Goal: Task Accomplishment & Management: Manage account settings

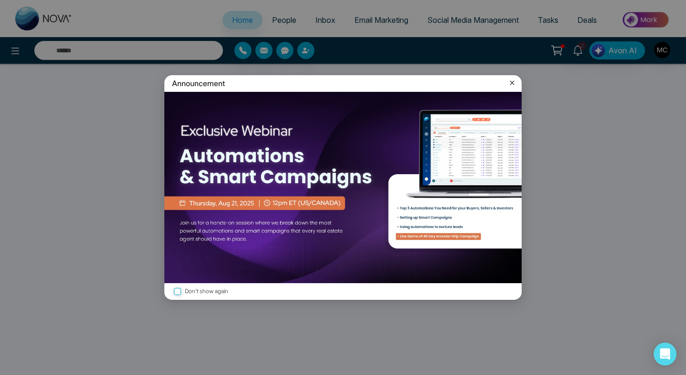
click at [512, 83] on icon at bounding box center [512, 83] width 4 height 4
select select "*"
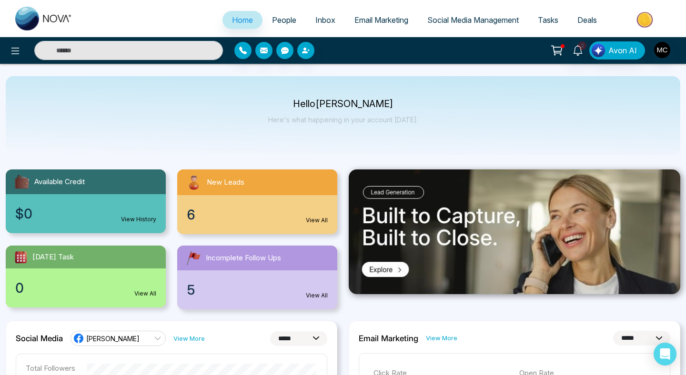
click at [240, 213] on div "6 View All" at bounding box center [257, 214] width 160 height 39
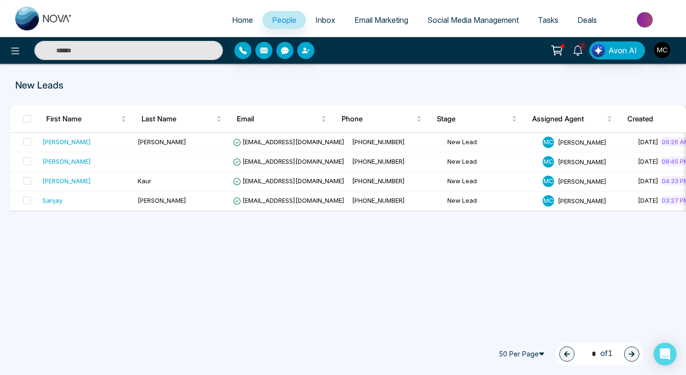
click at [284, 20] on span "People" at bounding box center [284, 20] width 24 height 10
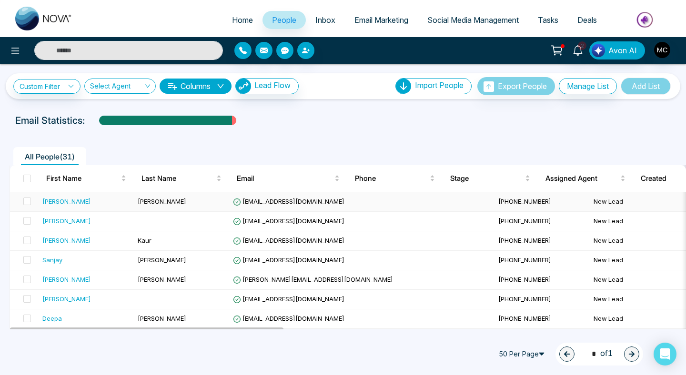
click at [80, 200] on div "[PERSON_NAME]" at bounding box center [86, 202] width 88 height 10
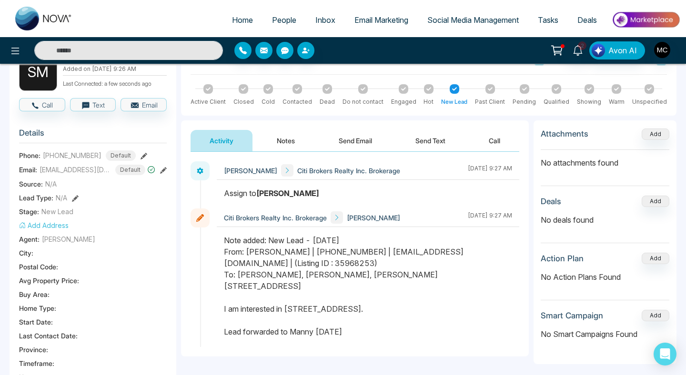
scroll to position [70, 0]
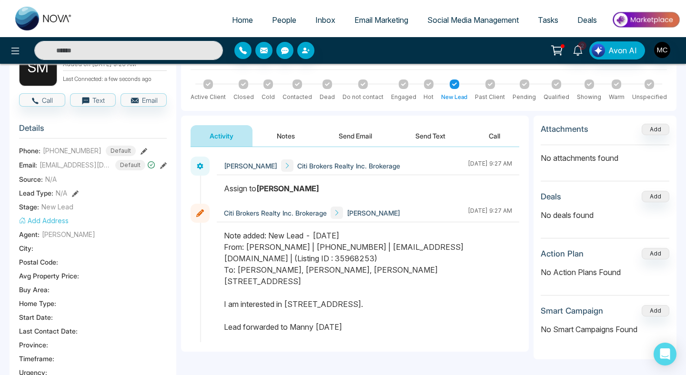
click at [140, 151] on icon at bounding box center [143, 151] width 7 height 7
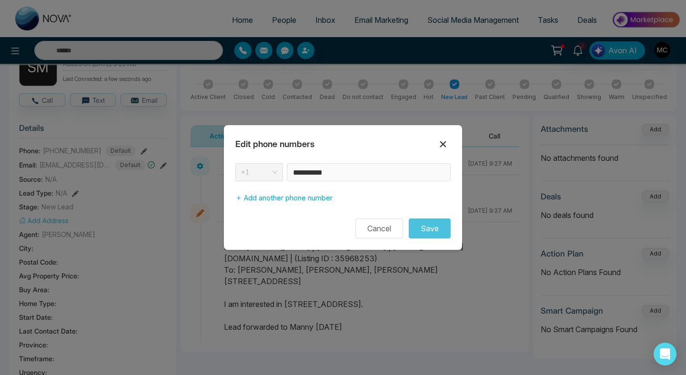
click at [441, 141] on icon at bounding box center [442, 144] width 11 height 11
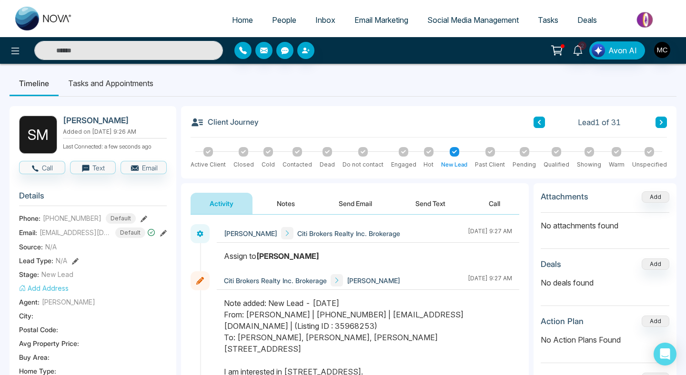
scroll to position [0, 0]
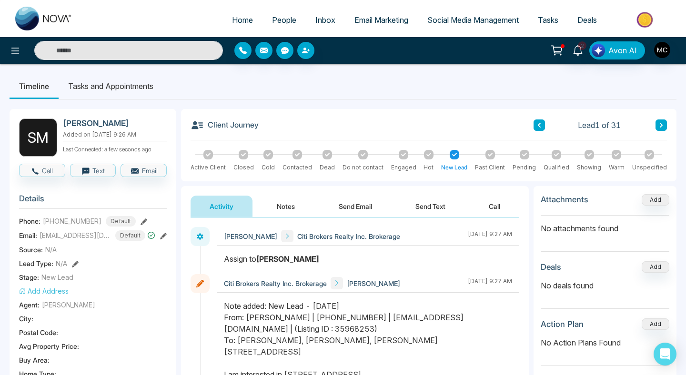
click at [272, 15] on span "People" at bounding box center [284, 20] width 24 height 10
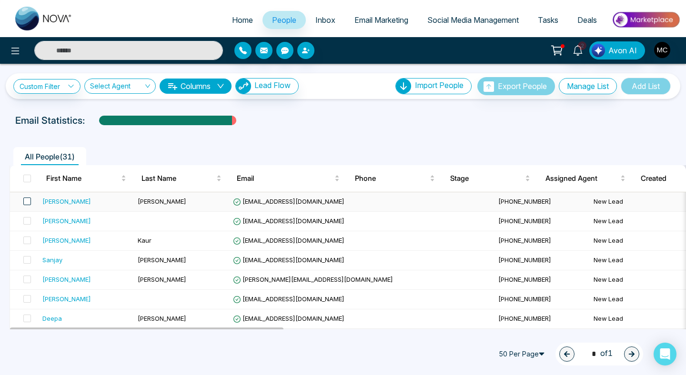
click at [26, 202] on span at bounding box center [27, 202] width 8 height 8
click at [28, 200] on span at bounding box center [27, 202] width 8 height 8
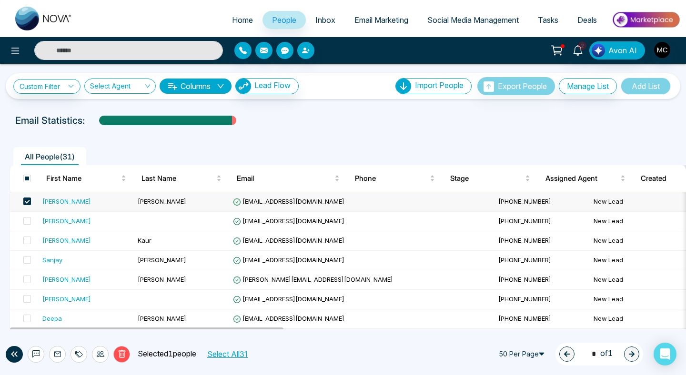
click at [146, 206] on td "[PERSON_NAME]" at bounding box center [181, 202] width 95 height 20
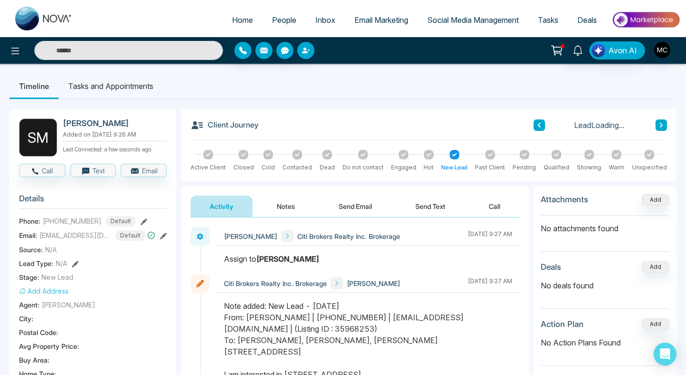
scroll to position [23, 0]
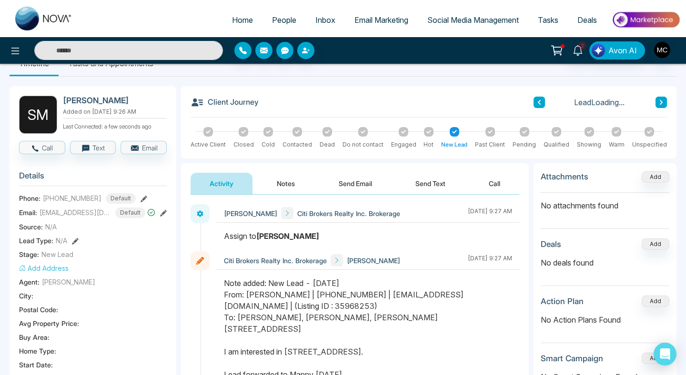
click at [296, 178] on button "Notes" at bounding box center [286, 183] width 56 height 21
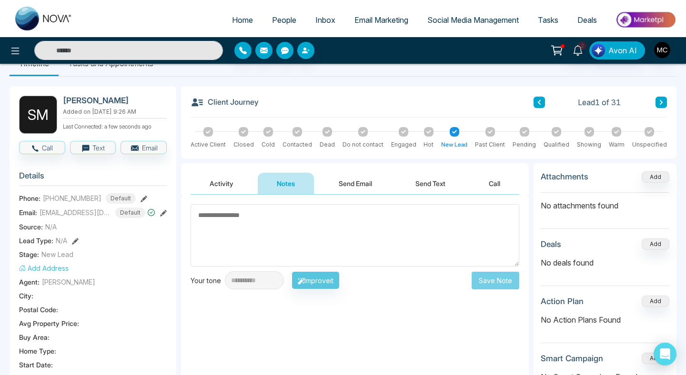
scroll to position [36, 0]
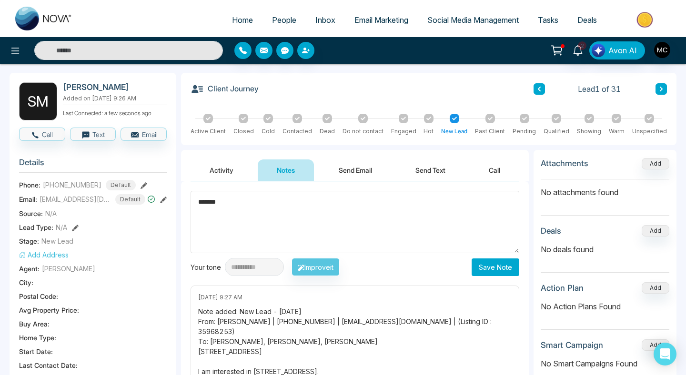
type textarea "*******"
click at [490, 268] on button "Save Note" at bounding box center [495, 268] width 48 height 18
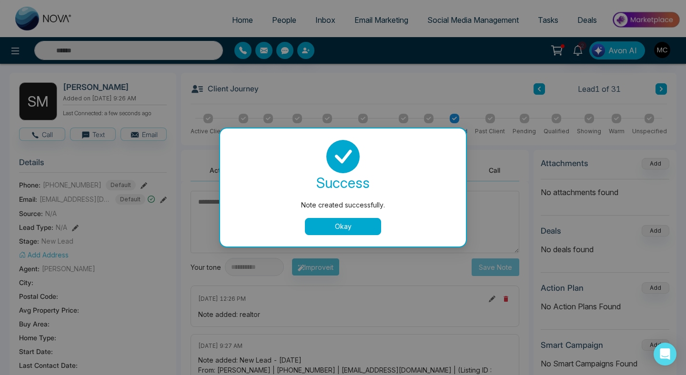
click at [356, 230] on button "Okay" at bounding box center [343, 226] width 76 height 17
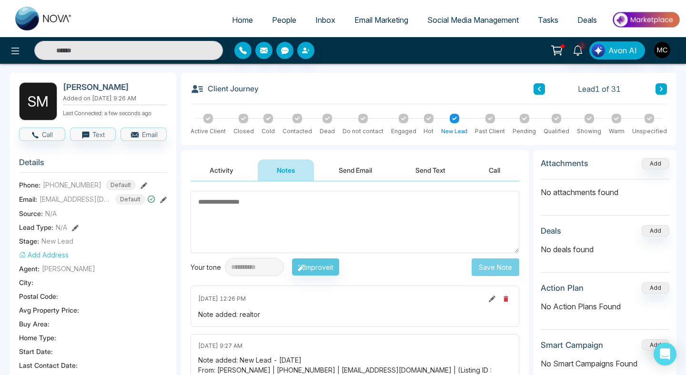
click at [237, 22] on span "Home" at bounding box center [242, 20] width 21 height 10
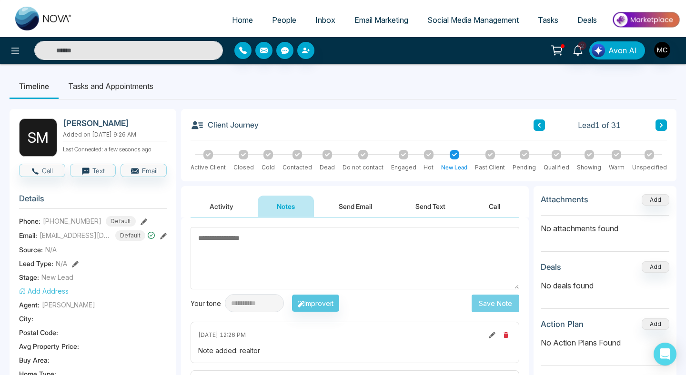
select select "*"
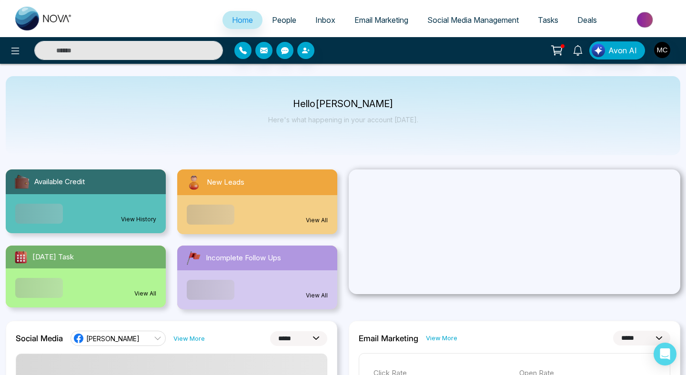
click at [252, 208] on div "View All" at bounding box center [257, 214] width 160 height 39
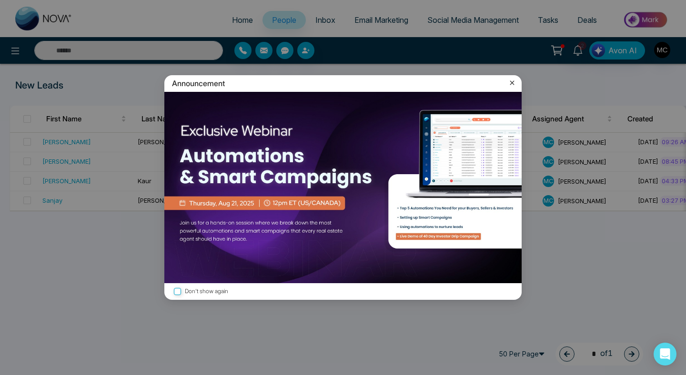
click at [510, 85] on icon at bounding box center [512, 83] width 10 height 10
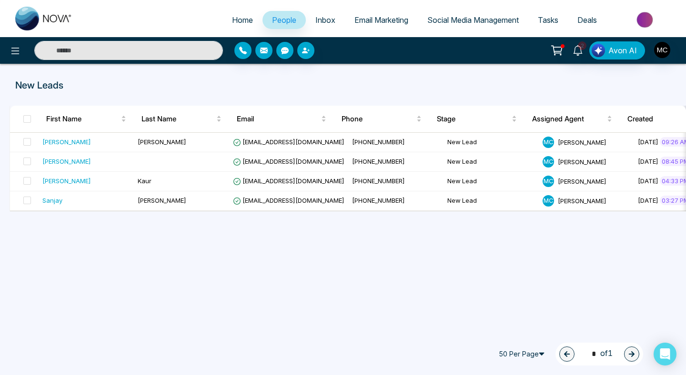
click at [280, 24] on span "People" at bounding box center [284, 20] width 24 height 10
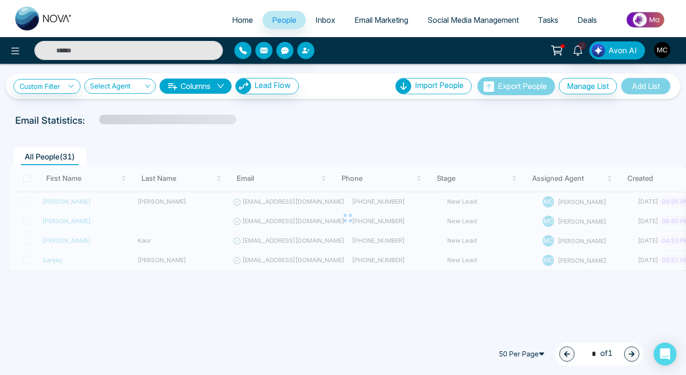
click at [222, 17] on link "Home" at bounding box center [242, 20] width 40 height 18
select select "*"
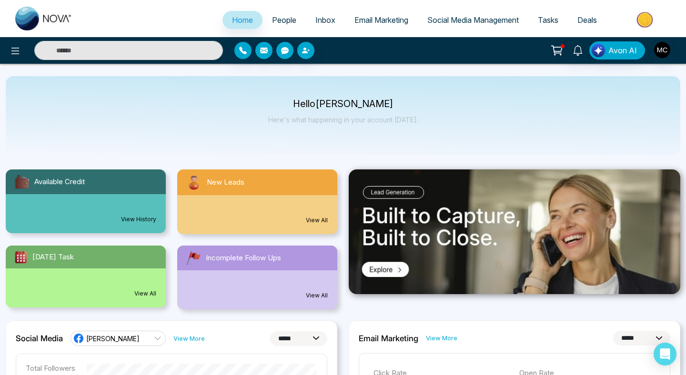
click at [284, 16] on span "People" at bounding box center [284, 20] width 24 height 10
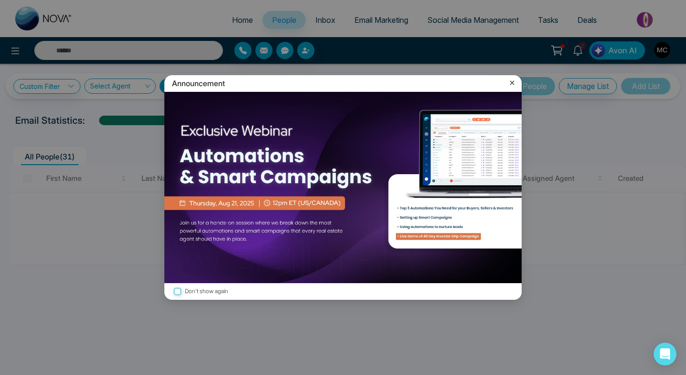
click at [513, 85] on icon at bounding box center [512, 83] width 10 height 10
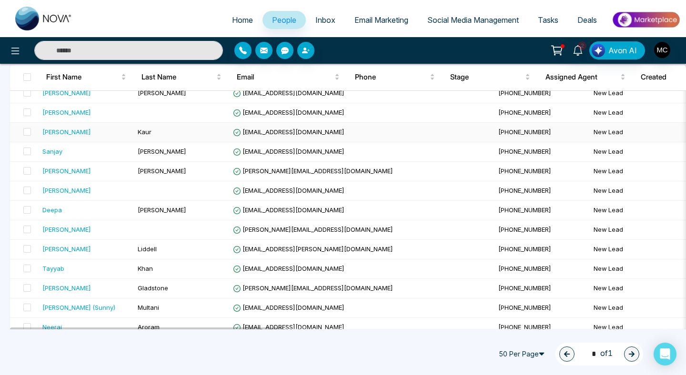
scroll to position [119, 0]
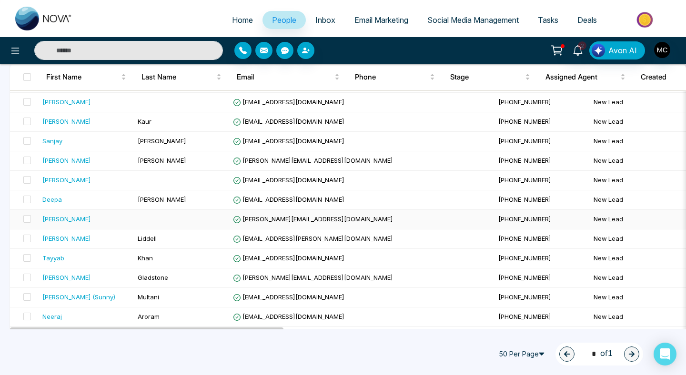
click at [217, 219] on td at bounding box center [181, 220] width 95 height 20
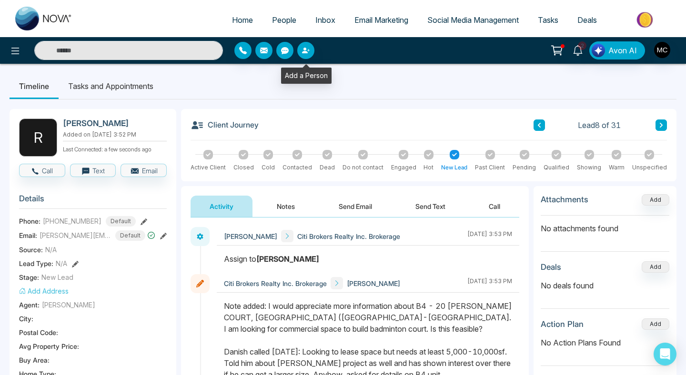
click at [282, 12] on link "People" at bounding box center [283, 20] width 43 height 18
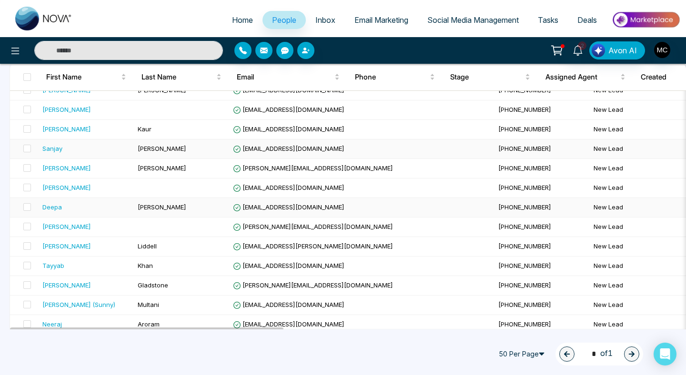
scroll to position [113, 0]
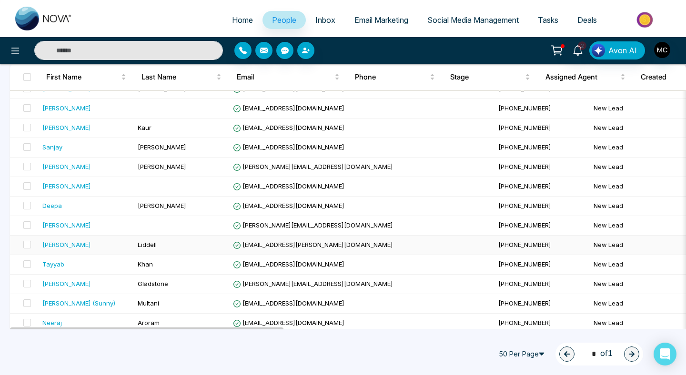
click at [125, 242] on div "[PERSON_NAME]" at bounding box center [86, 245] width 88 height 10
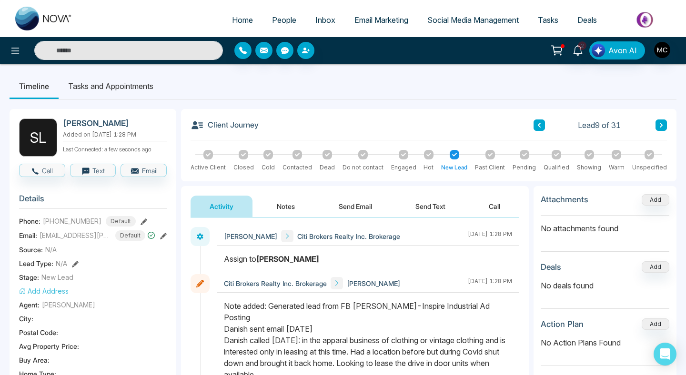
click at [109, 235] on span "[EMAIL_ADDRESS][PERSON_NAME][DOMAIN_NAME]" at bounding box center [75, 235] width 71 height 10
click at [162, 235] on icon at bounding box center [163, 236] width 7 height 7
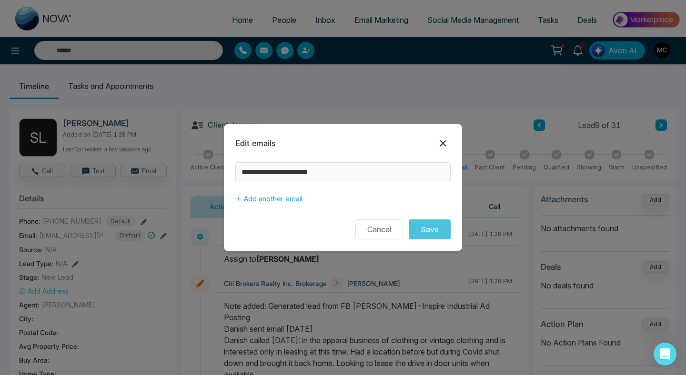
click at [444, 144] on icon at bounding box center [442, 143] width 11 height 11
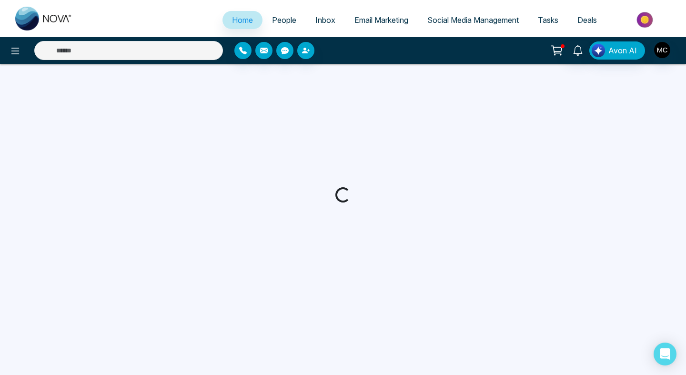
select select "*"
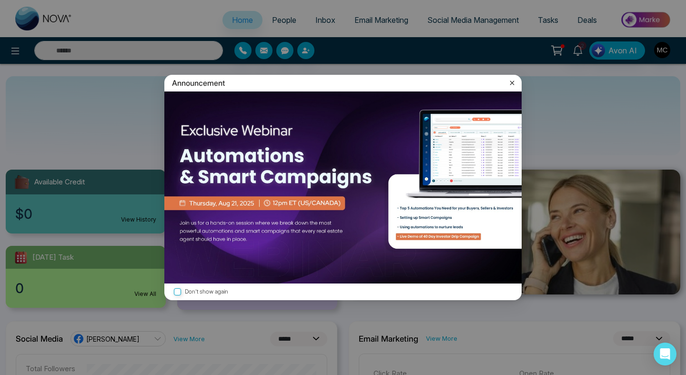
click at [514, 81] on icon at bounding box center [512, 83] width 10 height 10
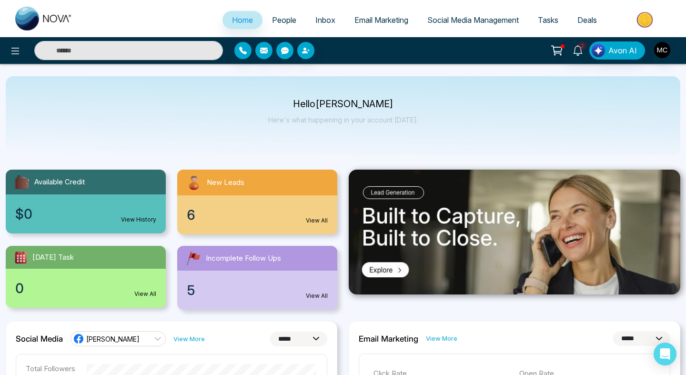
click at [213, 211] on div "6 View All" at bounding box center [257, 214] width 160 height 39
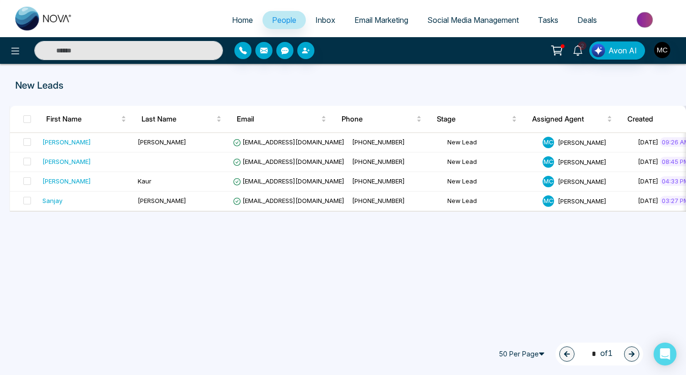
click at [232, 10] on ul "Home People Inbox Email Marketing Social Media Management Tasks Deals" at bounding box center [381, 21] width 598 height 26
click at [233, 20] on span "Home" at bounding box center [242, 20] width 21 height 10
select select "*"
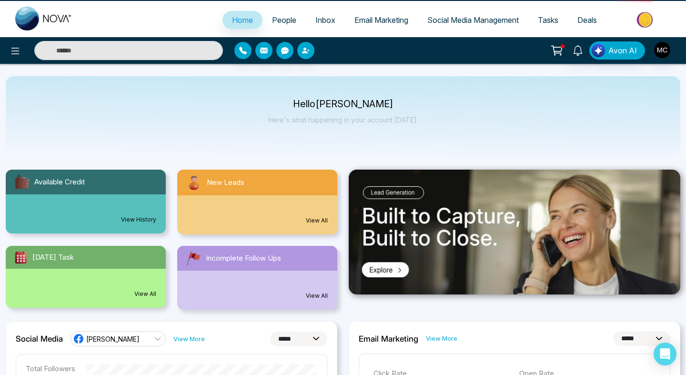
click at [285, 22] on span "People" at bounding box center [284, 20] width 24 height 10
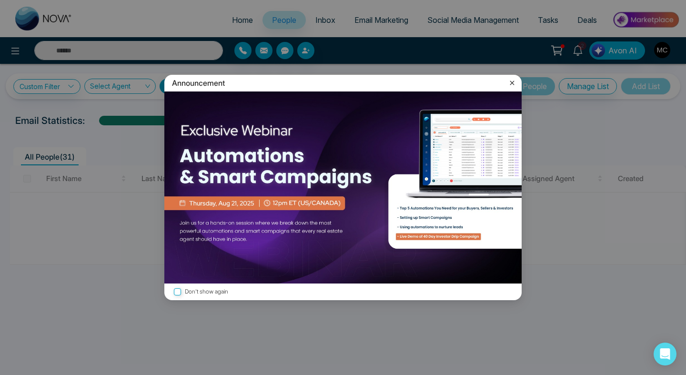
click at [513, 83] on icon at bounding box center [512, 83] width 10 height 10
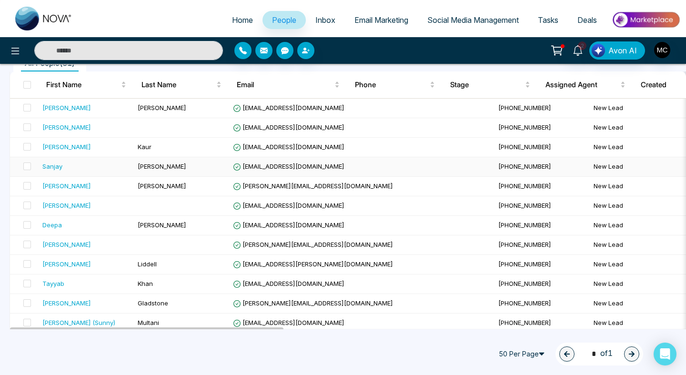
scroll to position [83, 0]
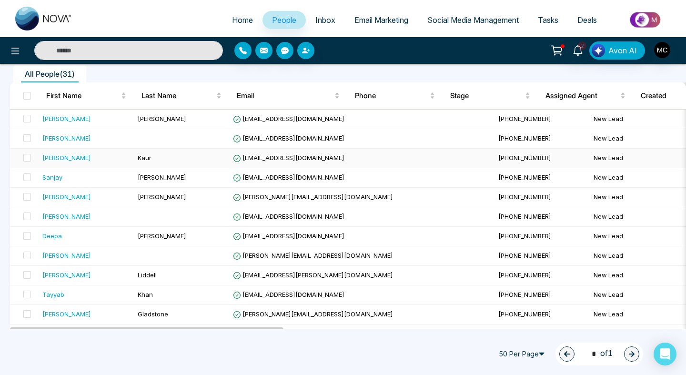
click at [207, 164] on td "Kaur" at bounding box center [181, 159] width 95 height 20
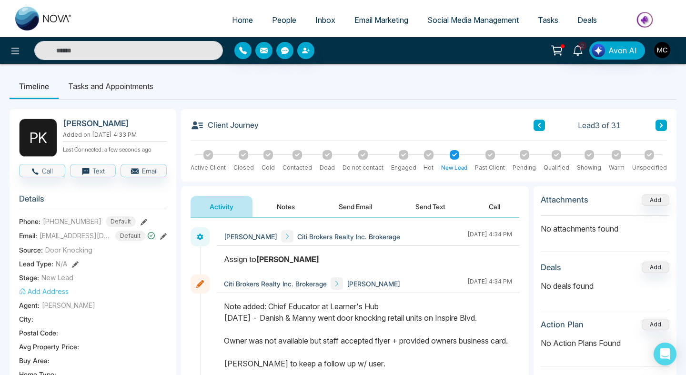
click at [298, 205] on button "Notes" at bounding box center [286, 206] width 56 height 21
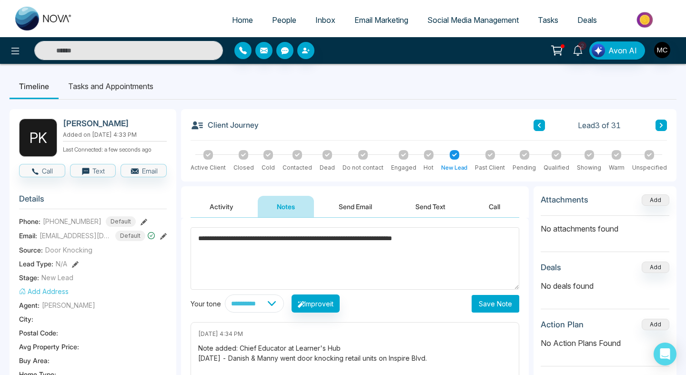
type textarea "**********"
click at [503, 301] on button "Save Note" at bounding box center [495, 304] width 48 height 18
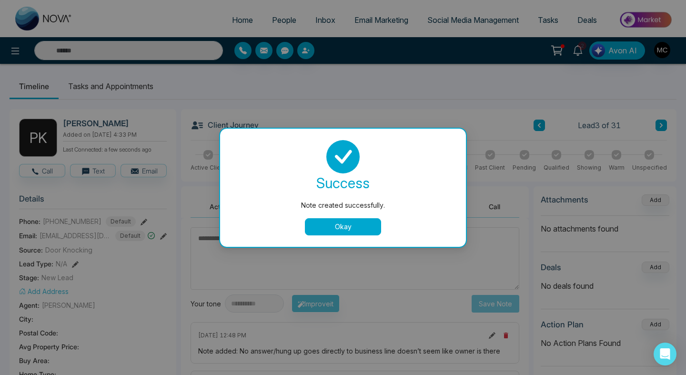
click at [322, 219] on button "Okay" at bounding box center [343, 226] width 76 height 17
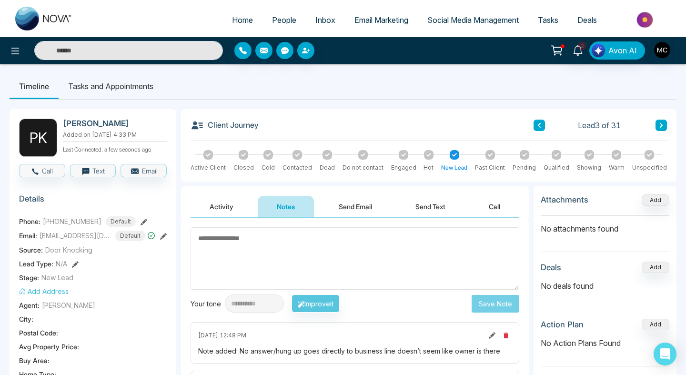
click at [279, 23] on span "People" at bounding box center [284, 20] width 24 height 10
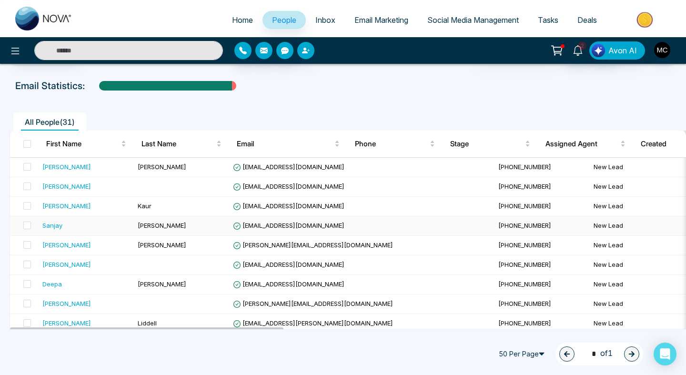
click at [217, 222] on td "[PERSON_NAME]" at bounding box center [181, 226] width 95 height 20
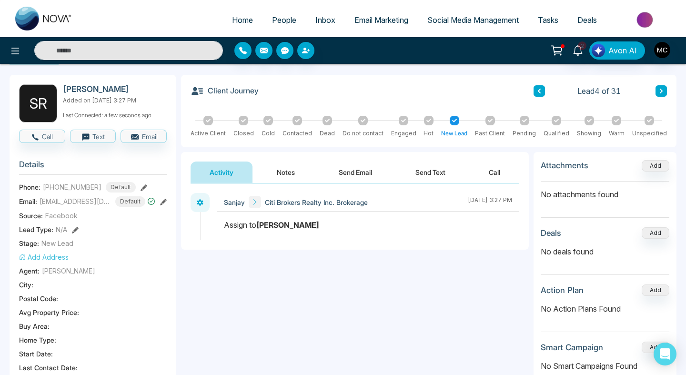
scroll to position [32, 0]
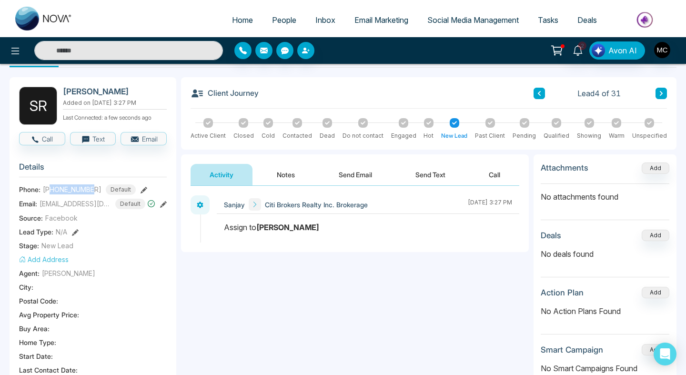
drag, startPoint x: 93, startPoint y: 190, endPoint x: 51, endPoint y: 190, distance: 41.9
click at [51, 190] on span "[PHONE_NUMBER]" at bounding box center [72, 189] width 59 height 10
copy span "6478954401"
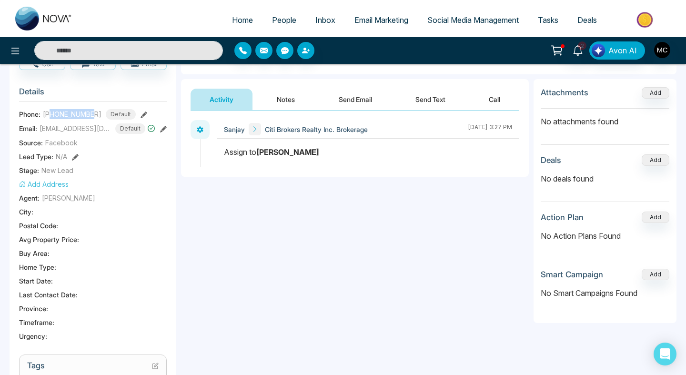
scroll to position [0, 0]
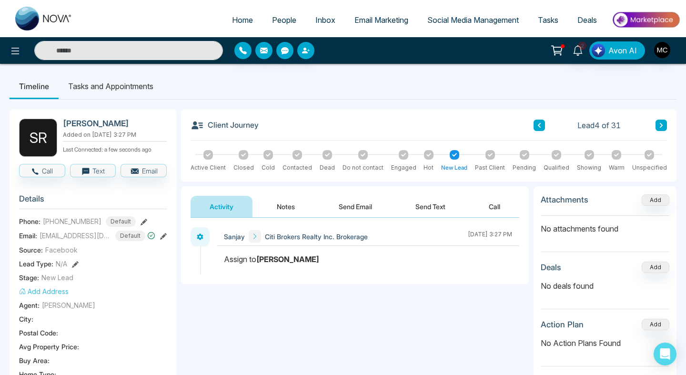
click at [343, 242] on div "Sanjay Citi Brokers Realty Inc. Brokerage August 15 2025 | 3:27 PM" at bounding box center [368, 236] width 302 height 19
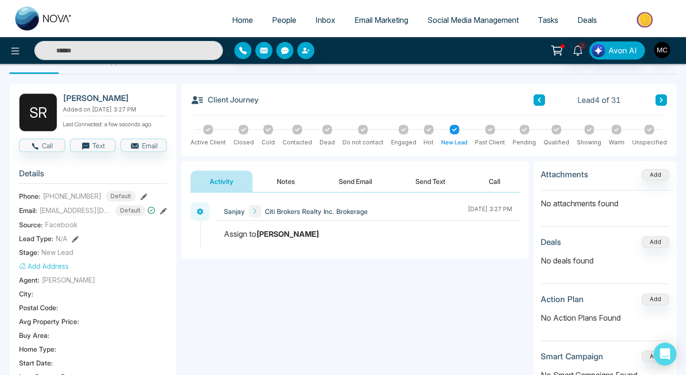
click at [284, 166] on div "Activity Notes Send Email Send Text Call" at bounding box center [355, 176] width 348 height 31
click at [285, 180] on button "Notes" at bounding box center [286, 180] width 56 height 21
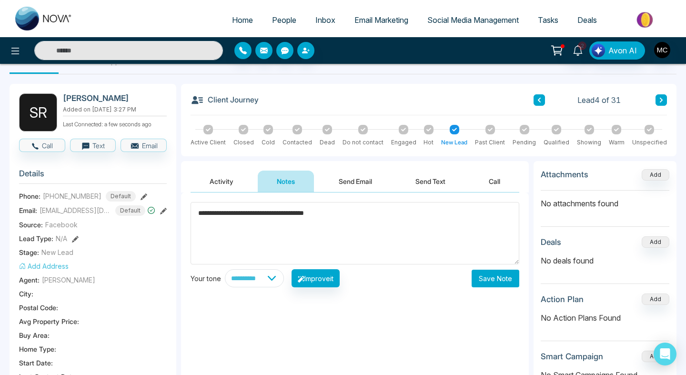
type textarea "**********"
click at [505, 290] on div "**********" at bounding box center [355, 287] width 348 height 190
click at [488, 281] on button "Save Note" at bounding box center [495, 278] width 48 height 18
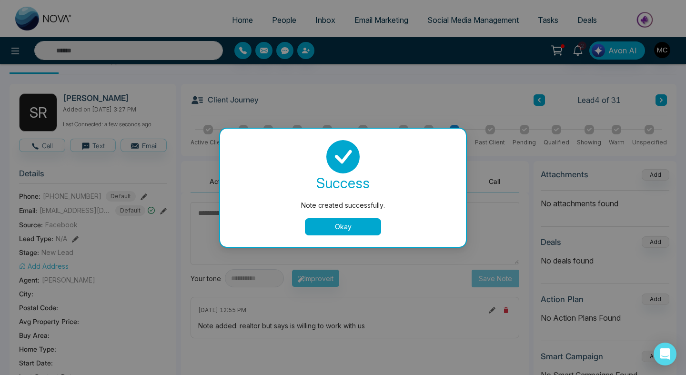
click at [316, 226] on button "Okay" at bounding box center [343, 226] width 76 height 17
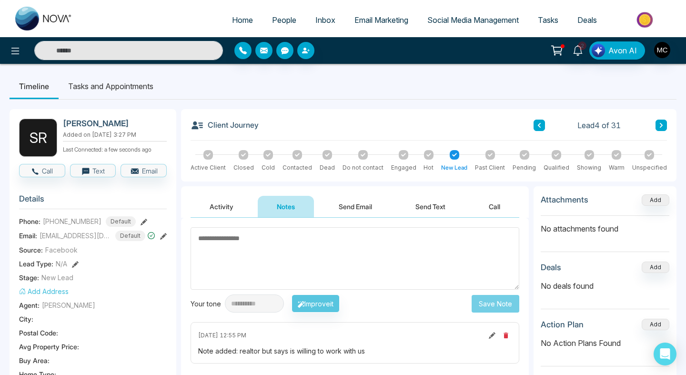
click at [286, 19] on span "People" at bounding box center [284, 20] width 24 height 10
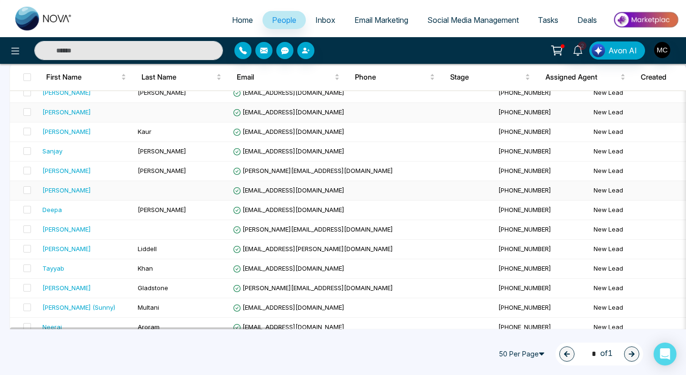
scroll to position [109, 0]
click at [173, 197] on td at bounding box center [181, 191] width 95 height 20
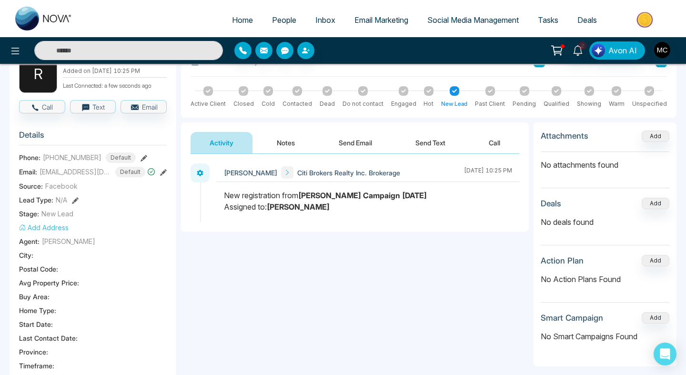
scroll to position [63, 0]
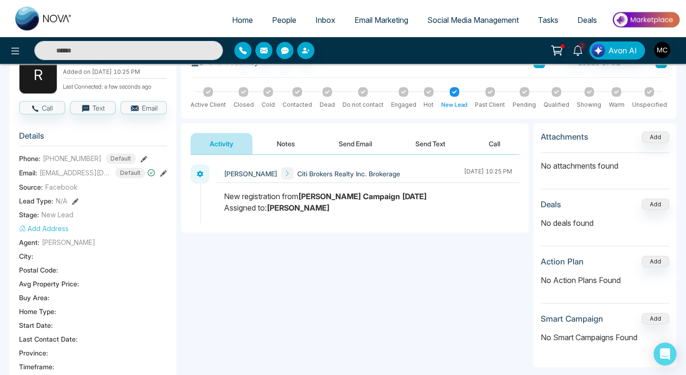
click at [278, 306] on div "**********" at bounding box center [355, 250] width 348 height 190
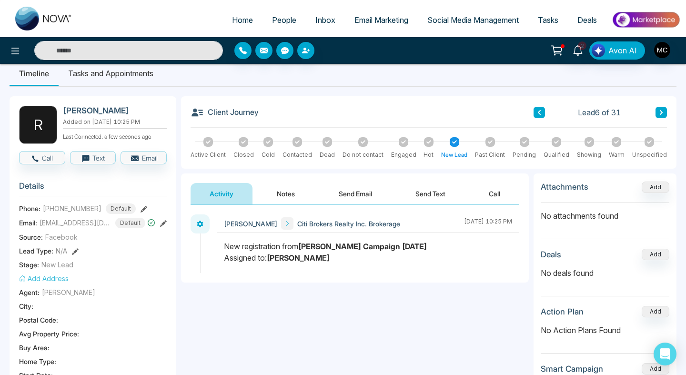
scroll to position [0, 0]
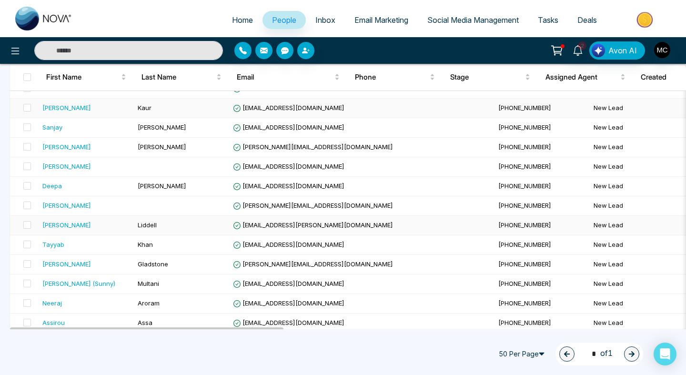
scroll to position [136, 0]
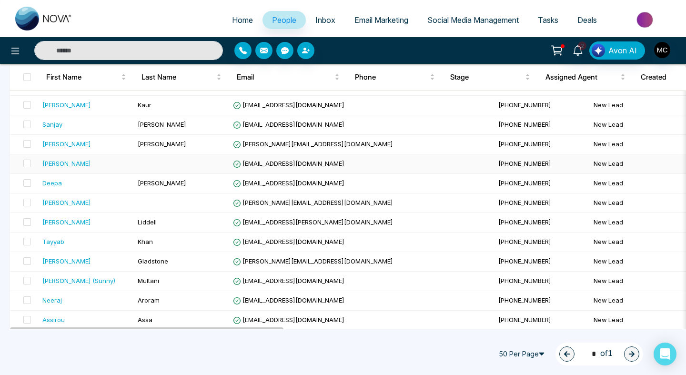
click at [286, 166] on span "[EMAIL_ADDRESS][DOMAIN_NAME]" at bounding box center [288, 164] width 111 height 8
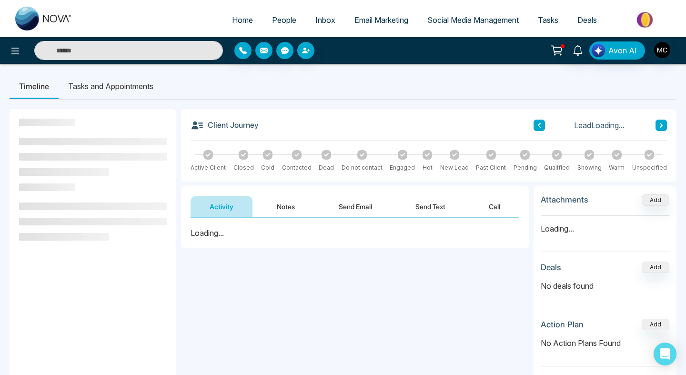
click at [274, 182] on div "**********" at bounding box center [428, 296] width 495 height 375
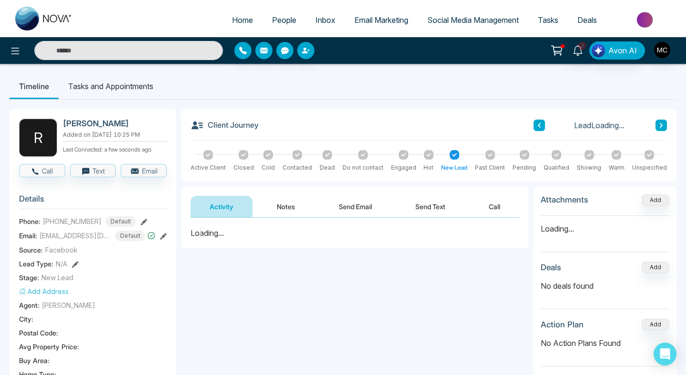
click at [280, 210] on button "Notes" at bounding box center [286, 206] width 56 height 21
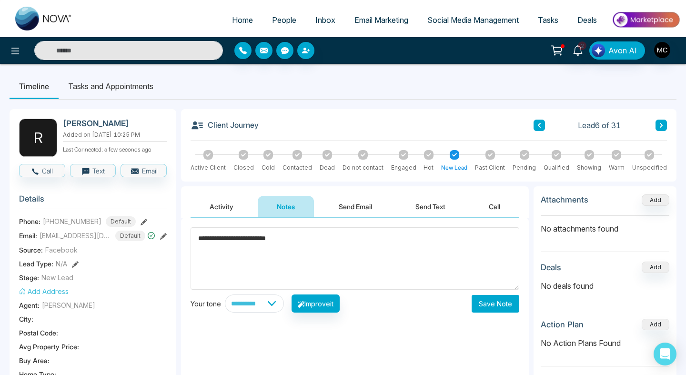
click at [195, 238] on textarea "**********" at bounding box center [354, 258] width 329 height 62
type textarea "**********"
click at [506, 311] on button "Save Note" at bounding box center [495, 304] width 48 height 18
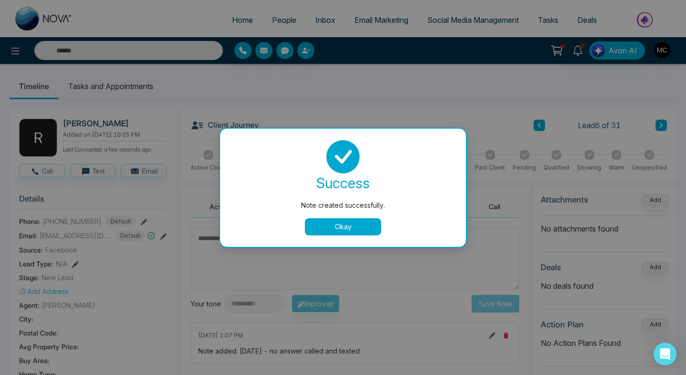
click at [311, 222] on button "Okay" at bounding box center [343, 226] width 76 height 17
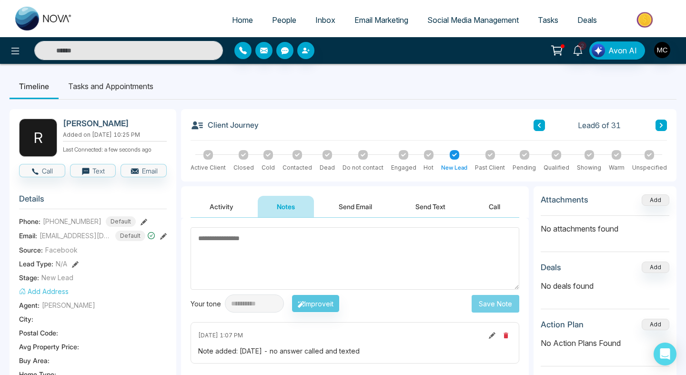
click at [283, 18] on span "People" at bounding box center [284, 20] width 24 height 10
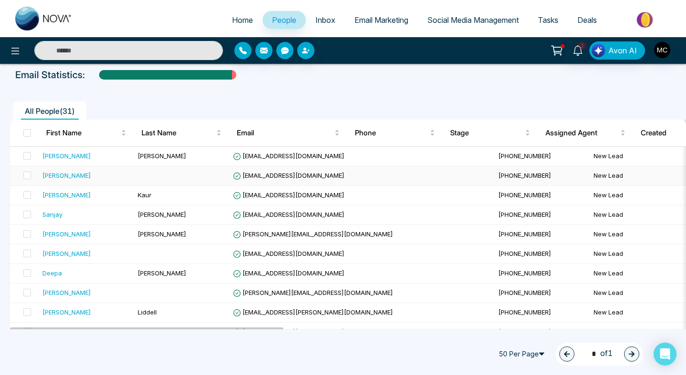
scroll to position [45, 0]
click at [103, 218] on div "Sanjay" at bounding box center [86, 215] width 88 height 10
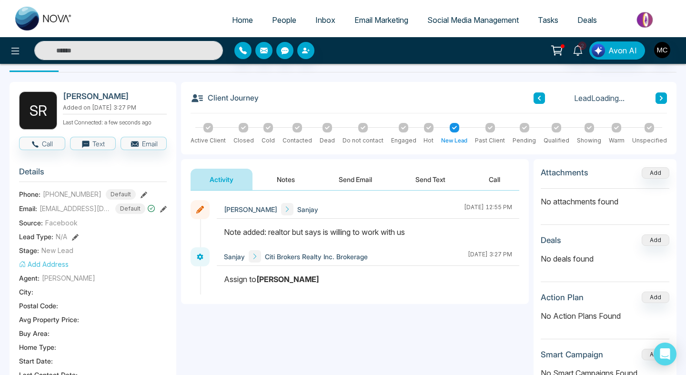
scroll to position [28, 0]
click at [289, 176] on button "Notes" at bounding box center [286, 178] width 56 height 21
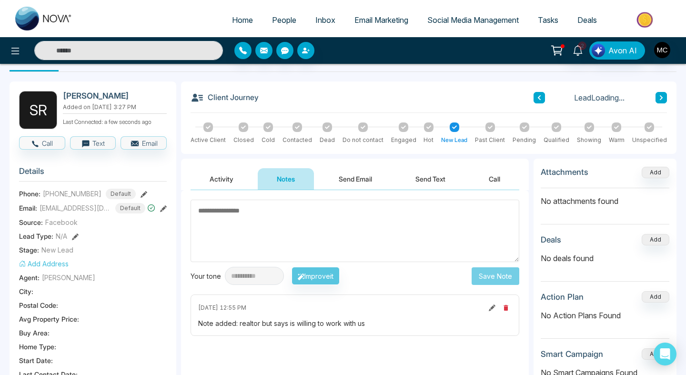
click at [281, 217] on textarea at bounding box center [354, 231] width 329 height 62
drag, startPoint x: 436, startPoint y: 319, endPoint x: 285, endPoint y: 311, distance: 151.7
click at [285, 311] on div "August 18 2025 | 12:55 PM Note added: realtor but says is willing to work with …" at bounding box center [354, 314] width 329 height 41
copy div "Note added: realtor but says is willing to work with us"
click at [503, 309] on icon "button" at bounding box center [506, 308] width 8 height 8
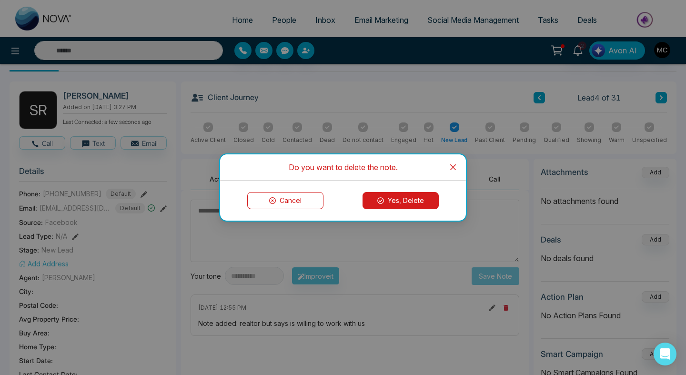
click at [378, 204] on button "Yes, Delete" at bounding box center [400, 200] width 76 height 17
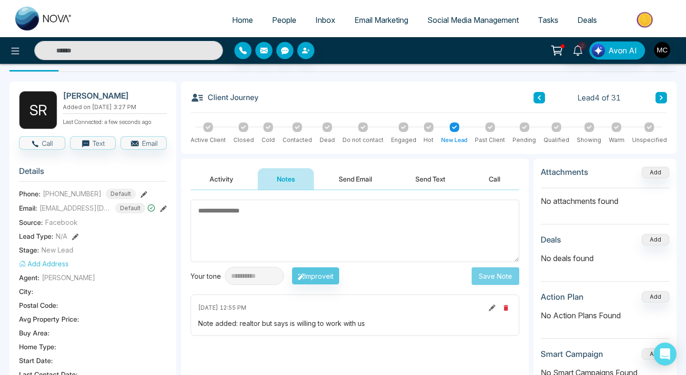
click at [320, 215] on textarea at bounding box center [354, 231] width 329 height 62
type textarea "*"
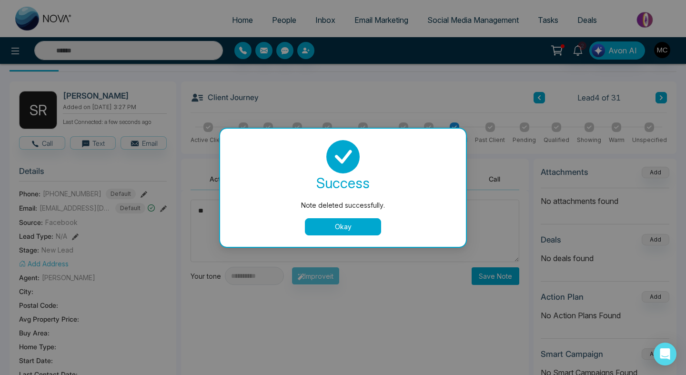
click at [316, 234] on button "Okay" at bounding box center [343, 226] width 76 height 17
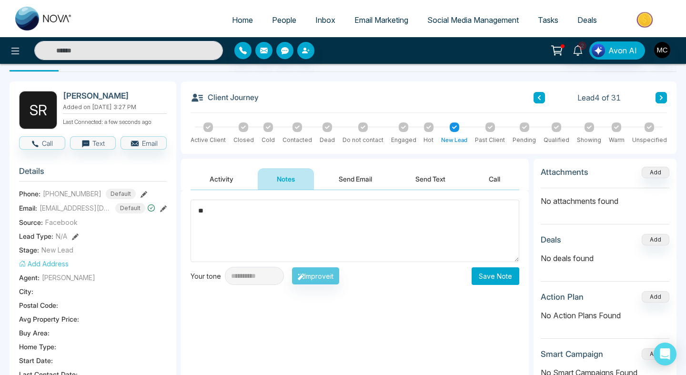
click at [276, 218] on textarea "**" at bounding box center [354, 231] width 329 height 62
paste textarea "**********"
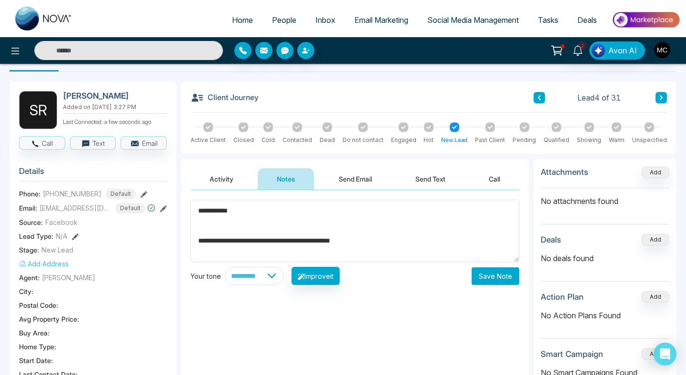
click at [198, 243] on textarea "**********" at bounding box center [354, 231] width 329 height 62
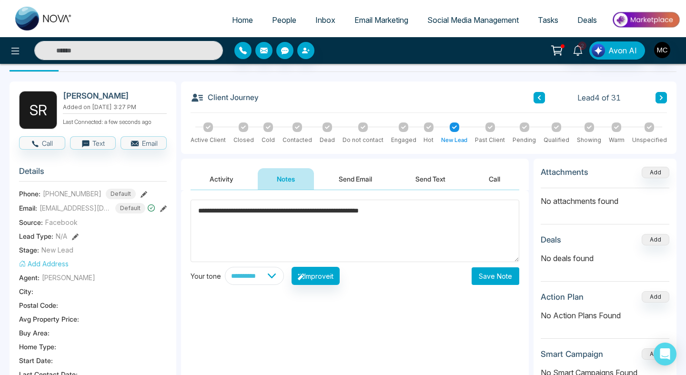
drag, startPoint x: 276, startPoint y: 214, endPoint x: 238, endPoint y: 213, distance: 38.1
click at [238, 213] on textarea "**********" at bounding box center [354, 231] width 329 height 62
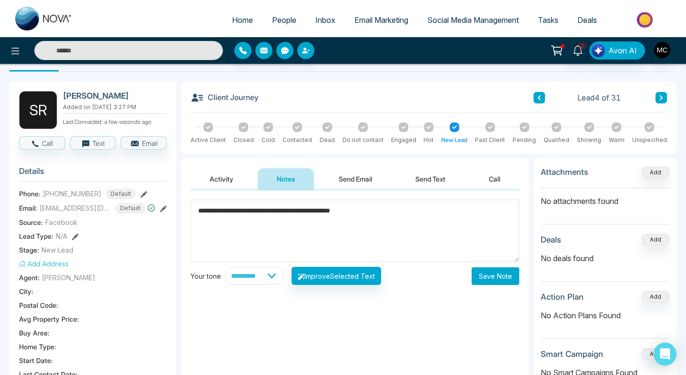
type textarea "**********"
click at [505, 273] on button "Save Note" at bounding box center [495, 276] width 48 height 18
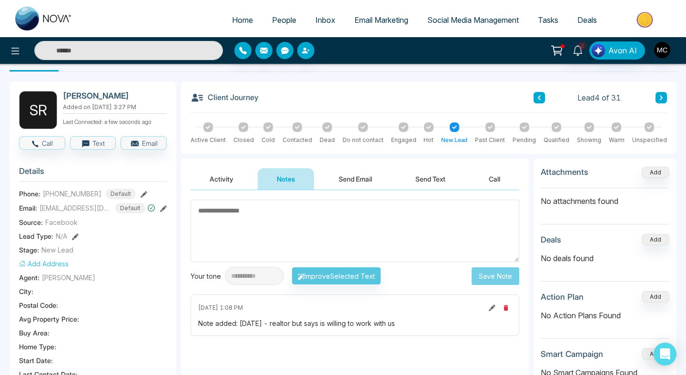
click at [272, 19] on span "People" at bounding box center [284, 20] width 24 height 10
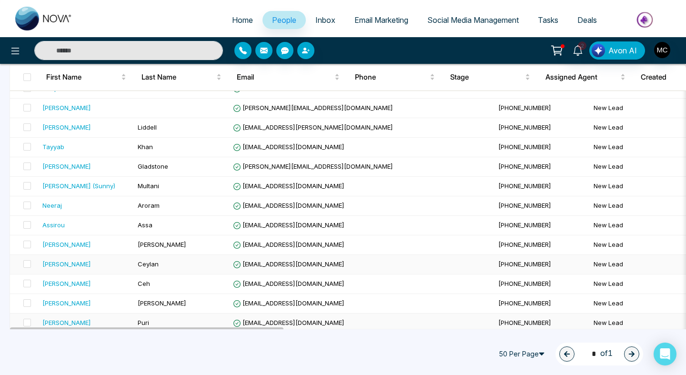
scroll to position [215, 0]
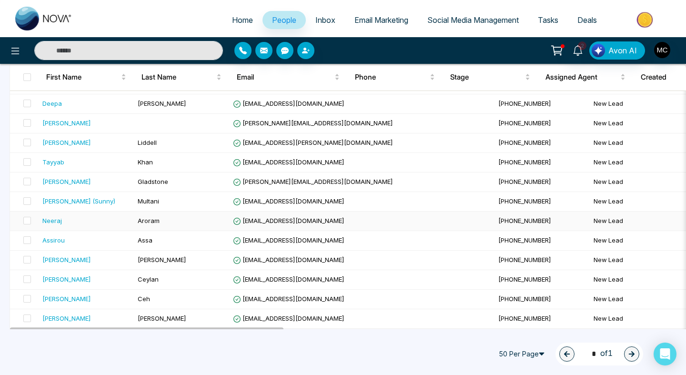
click at [225, 220] on td "Aroram" at bounding box center [181, 221] width 95 height 20
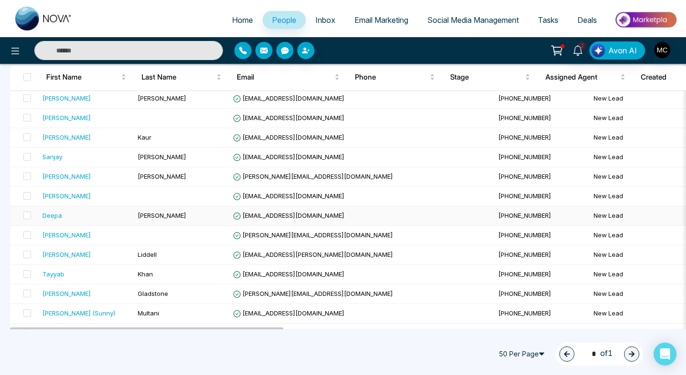
scroll to position [104, 0]
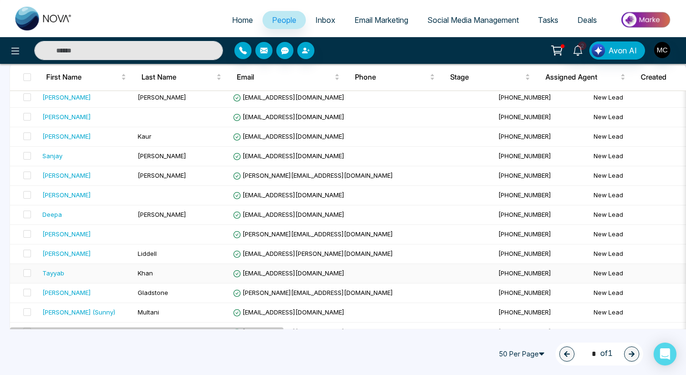
click at [222, 274] on td "Khan" at bounding box center [181, 274] width 95 height 20
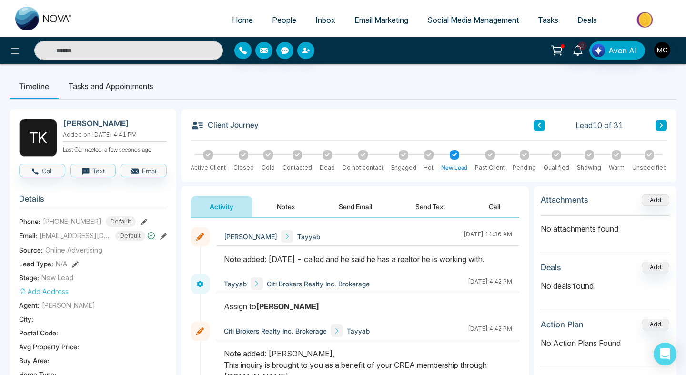
click at [241, 18] on span "Home" at bounding box center [242, 20] width 21 height 10
select select "*"
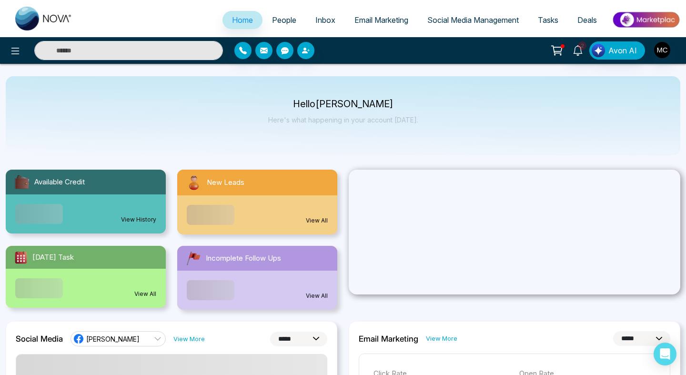
click at [280, 20] on span "People" at bounding box center [284, 20] width 24 height 10
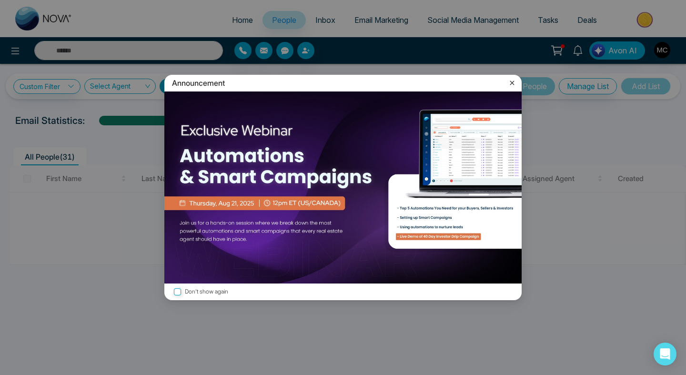
click at [517, 83] on div "Announcement" at bounding box center [342, 83] width 357 height 17
click at [508, 82] on icon at bounding box center [512, 83] width 10 height 10
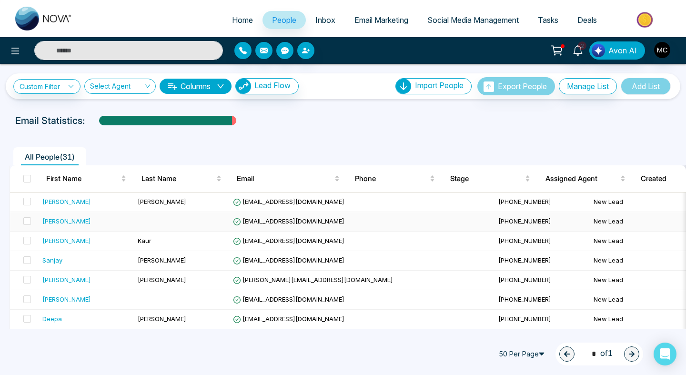
click at [60, 225] on div "[PERSON_NAME]" at bounding box center [66, 221] width 49 height 10
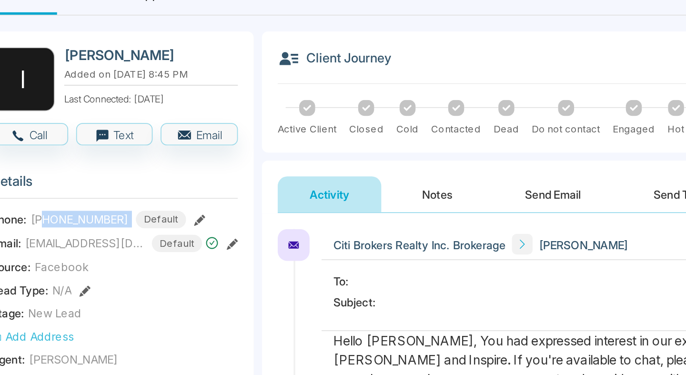
drag, startPoint x: 51, startPoint y: 221, endPoint x: 97, endPoint y: 218, distance: 45.8
click at [97, 218] on div "+18888888888 Default" at bounding box center [89, 221] width 93 height 10
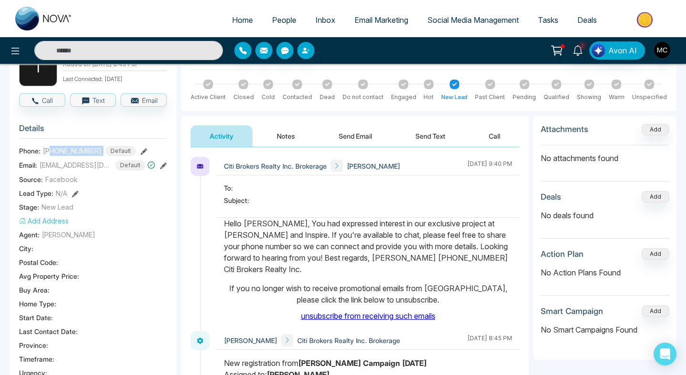
scroll to position [70, 0]
click at [290, 137] on button "Notes" at bounding box center [286, 136] width 56 height 21
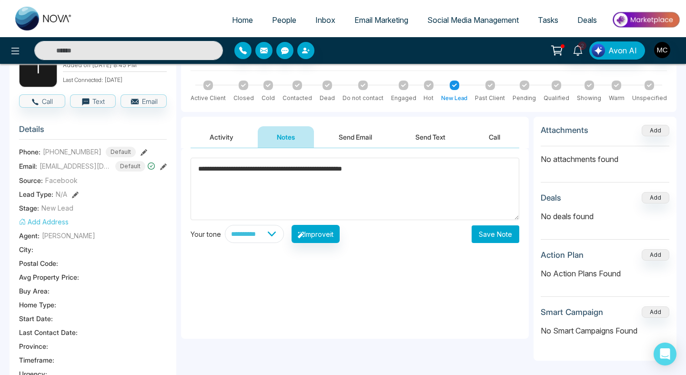
type textarea "**********"
click at [482, 231] on button "Save Note" at bounding box center [495, 234] width 48 height 18
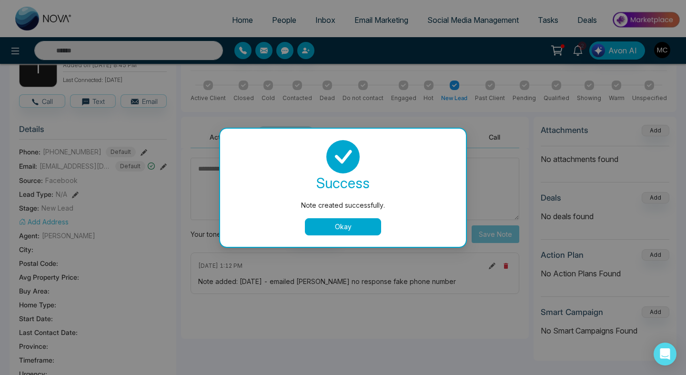
click at [355, 226] on button "Okay" at bounding box center [343, 226] width 76 height 17
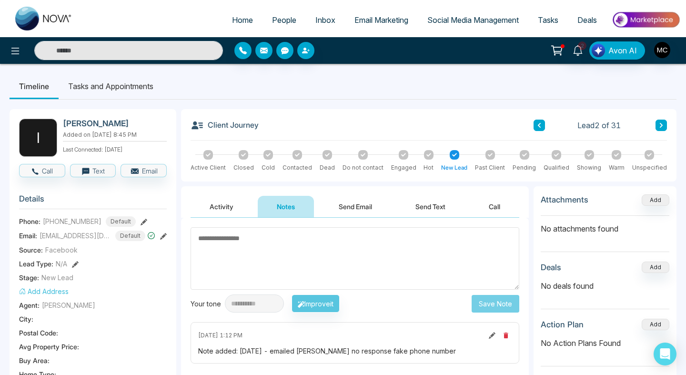
click at [242, 19] on span "Home" at bounding box center [242, 20] width 21 height 10
select select "*"
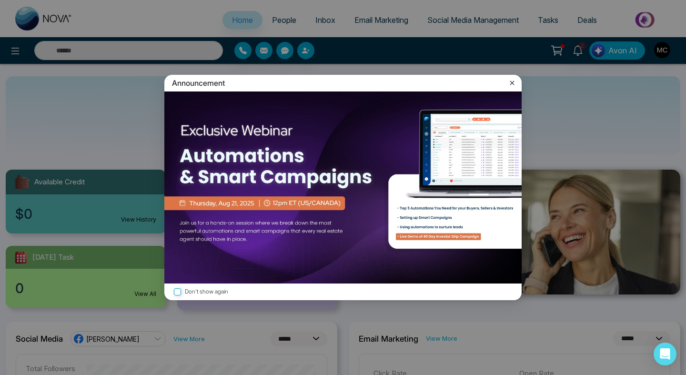
click at [511, 81] on icon at bounding box center [512, 83] width 10 height 10
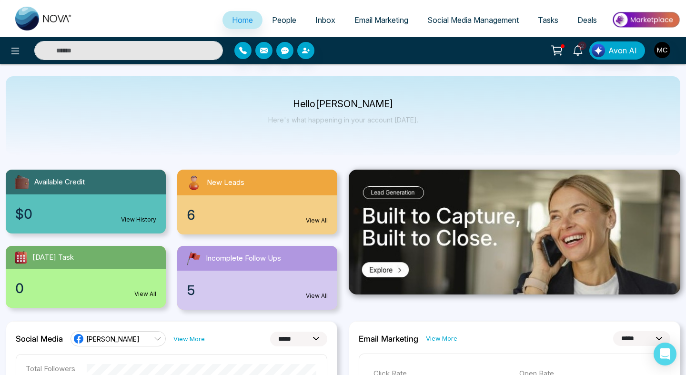
click at [281, 25] on link "People" at bounding box center [283, 20] width 43 height 18
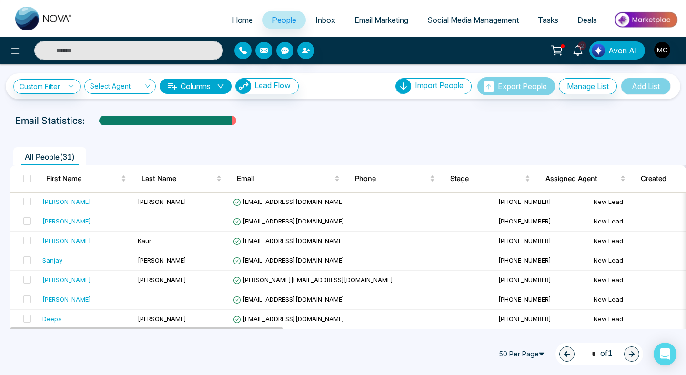
click at [237, 15] on span "Home" at bounding box center [242, 20] width 21 height 10
select select "*"
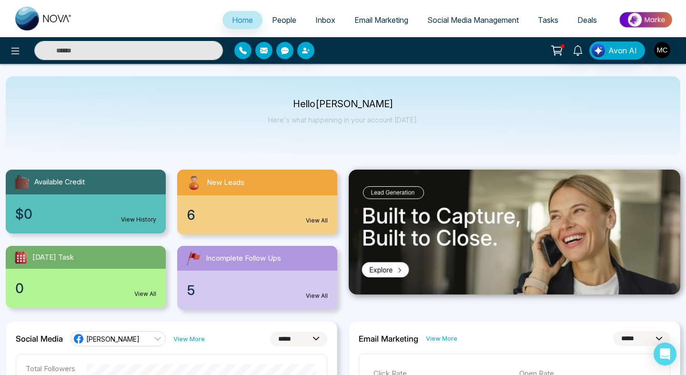
click at [258, 199] on div "6 View All" at bounding box center [257, 214] width 160 height 39
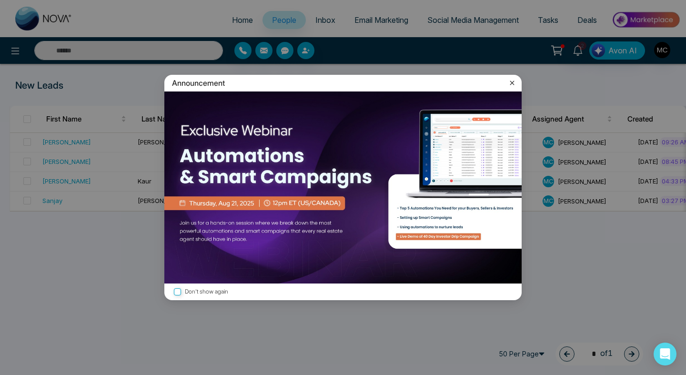
click at [512, 85] on icon at bounding box center [512, 83] width 10 height 10
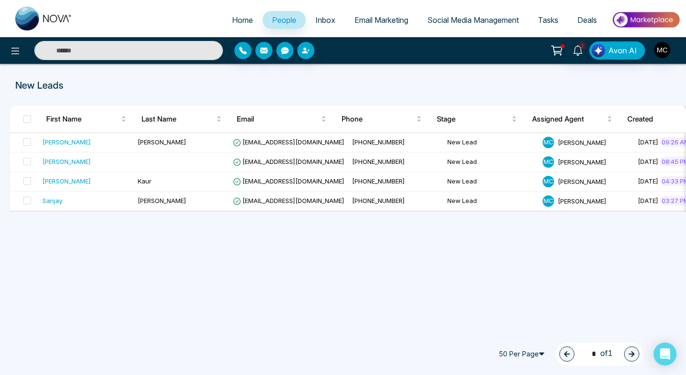
click at [235, 18] on span "Home" at bounding box center [242, 20] width 21 height 10
select select "*"
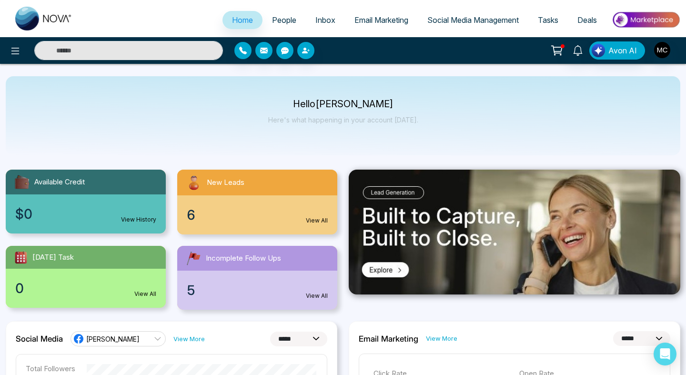
click at [274, 218] on div "6 View All" at bounding box center [257, 214] width 160 height 39
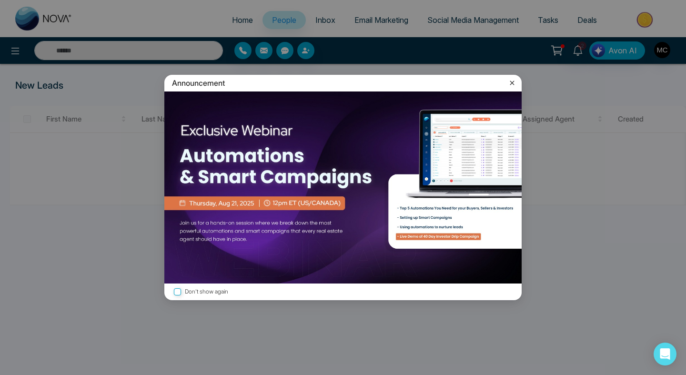
click at [511, 82] on icon at bounding box center [512, 82] width 4 height 4
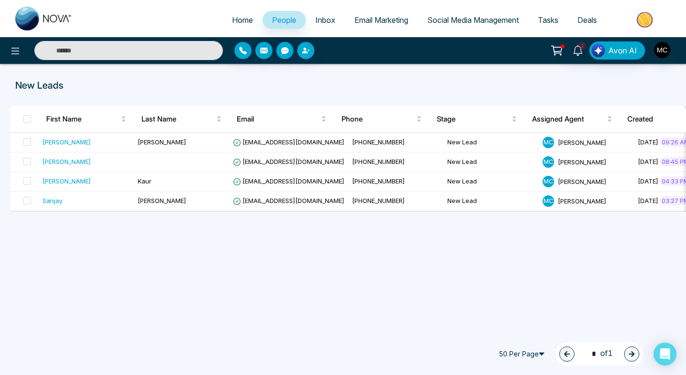
click at [274, 27] on link "People" at bounding box center [283, 20] width 43 height 18
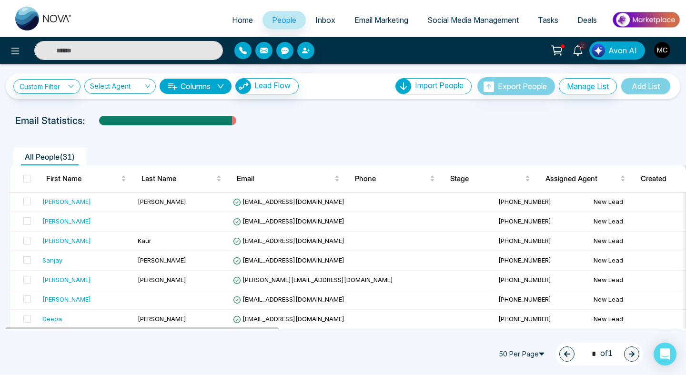
click at [242, 25] on link "Home" at bounding box center [242, 20] width 40 height 18
select select "*"
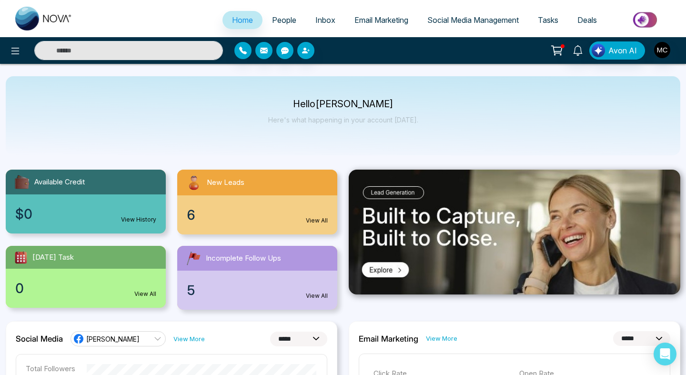
click at [250, 174] on div "New Leads" at bounding box center [257, 183] width 160 height 26
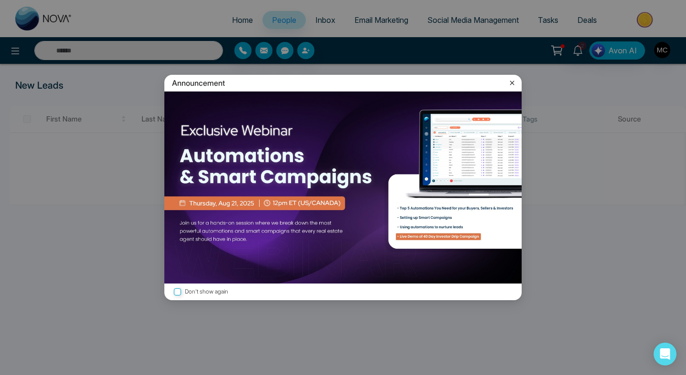
click at [511, 86] on icon at bounding box center [512, 83] width 10 height 10
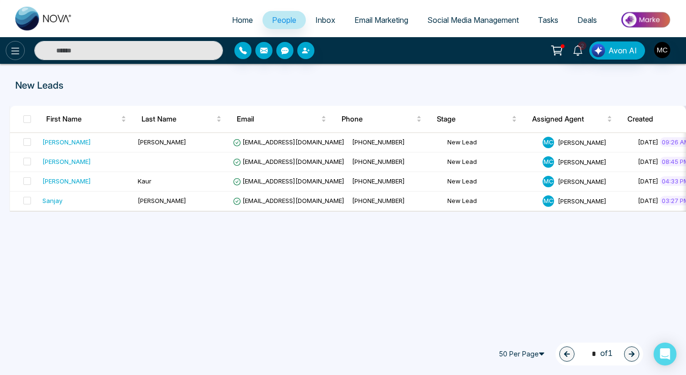
click at [10, 52] on icon at bounding box center [15, 50] width 11 height 11
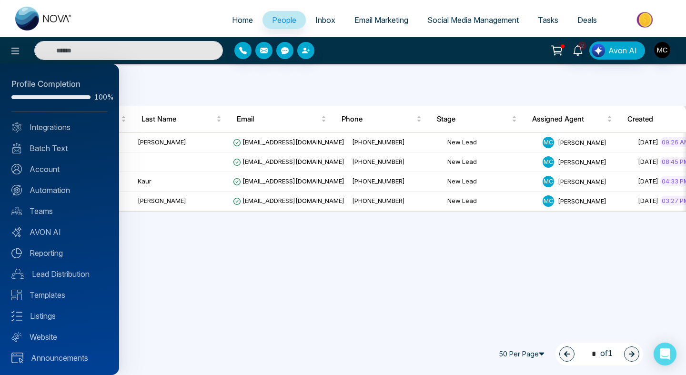
click at [241, 24] on div at bounding box center [343, 187] width 686 height 375
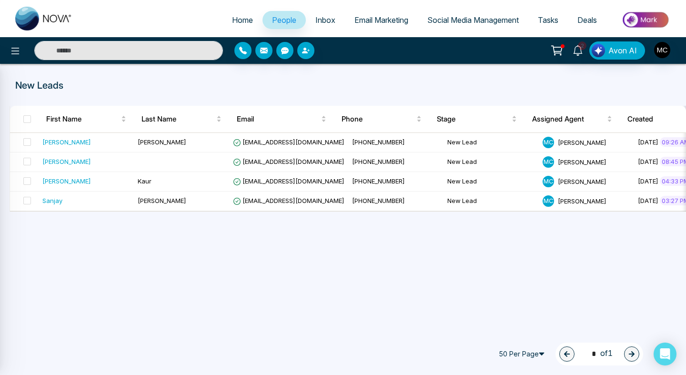
click at [241, 21] on span "Home" at bounding box center [242, 20] width 21 height 10
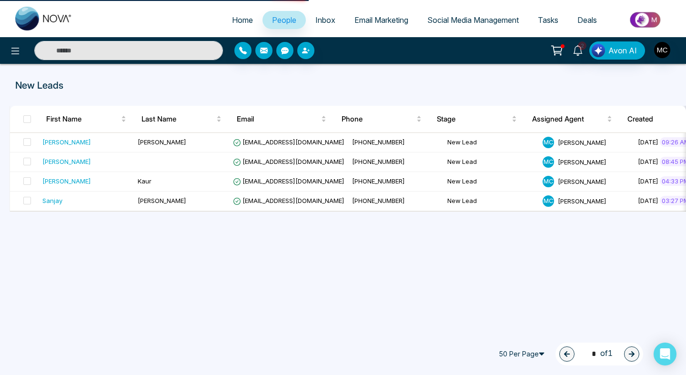
select select "*"
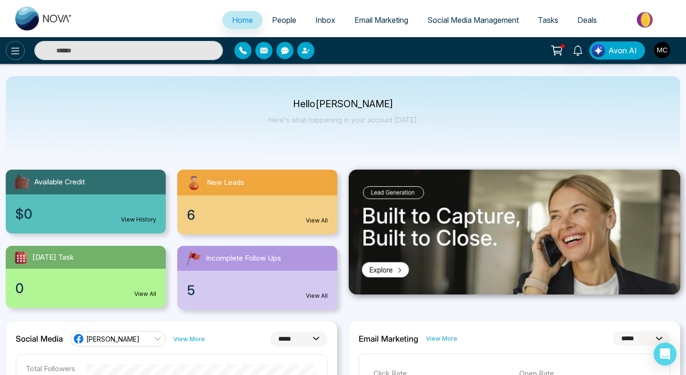
click at [17, 59] on body "**********" at bounding box center [343, 187] width 686 height 375
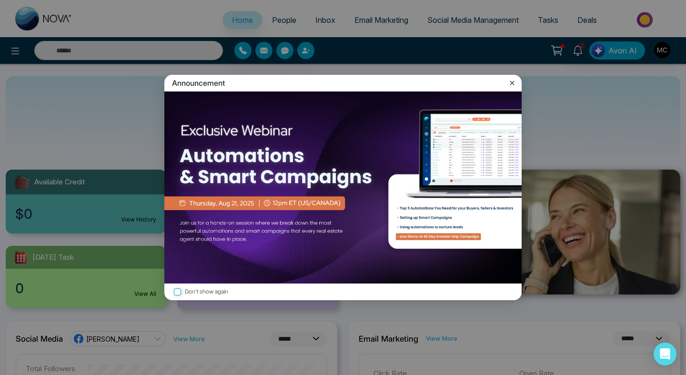
click at [517, 80] on div "Announcement" at bounding box center [342, 83] width 357 height 17
click at [513, 82] on icon at bounding box center [512, 83] width 10 height 10
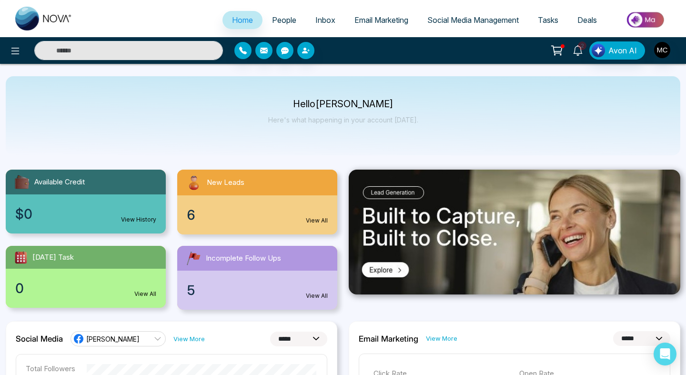
click at [581, 56] on link "2" at bounding box center [577, 49] width 23 height 17
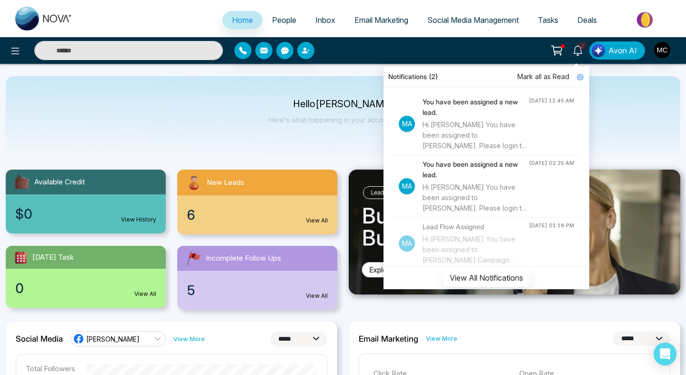
click at [569, 50] on link "2" at bounding box center [577, 49] width 23 height 17
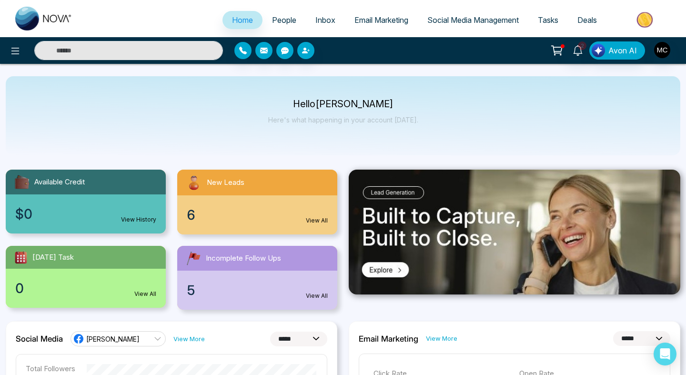
click at [292, 23] on link "People" at bounding box center [283, 20] width 43 height 18
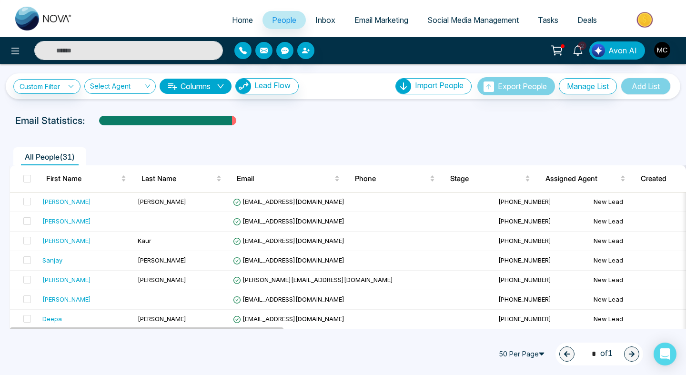
click at [232, 20] on span "Home" at bounding box center [242, 20] width 21 height 10
select select "*"
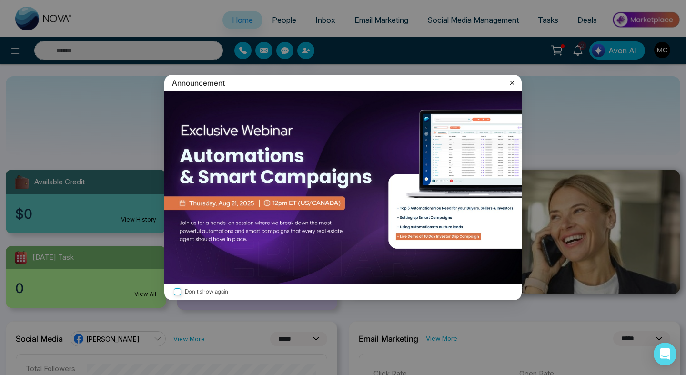
click at [511, 84] on icon at bounding box center [512, 83] width 10 height 10
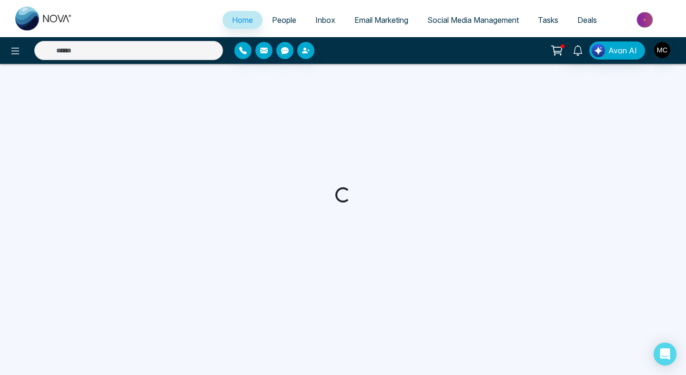
select select "*"
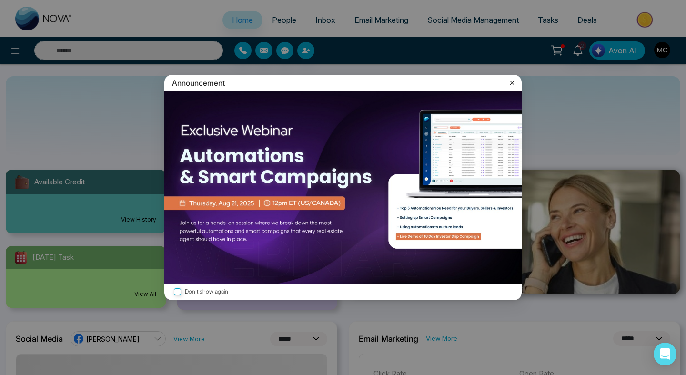
click at [510, 81] on icon at bounding box center [512, 83] width 10 height 10
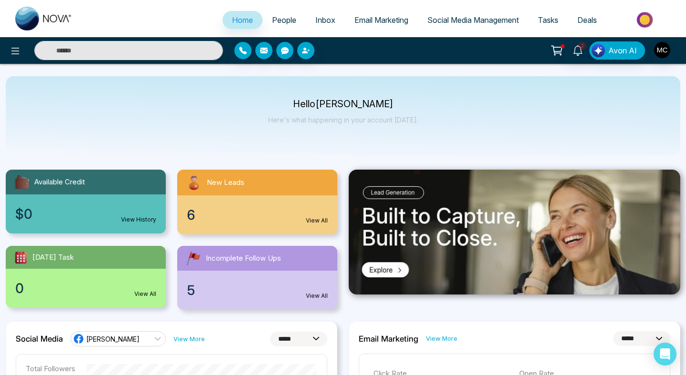
click at [280, 25] on link "People" at bounding box center [283, 20] width 43 height 18
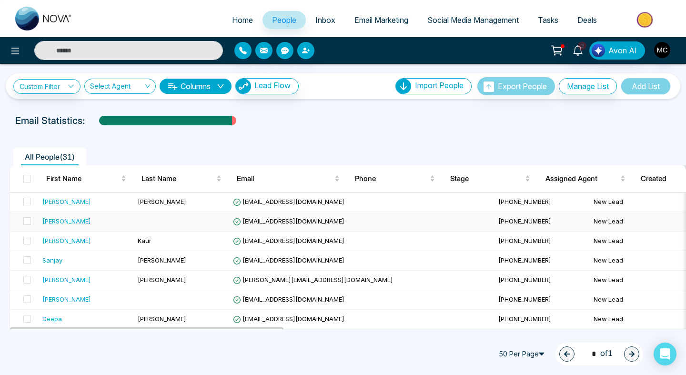
click at [71, 222] on div "[PERSON_NAME]" at bounding box center [66, 221] width 49 height 10
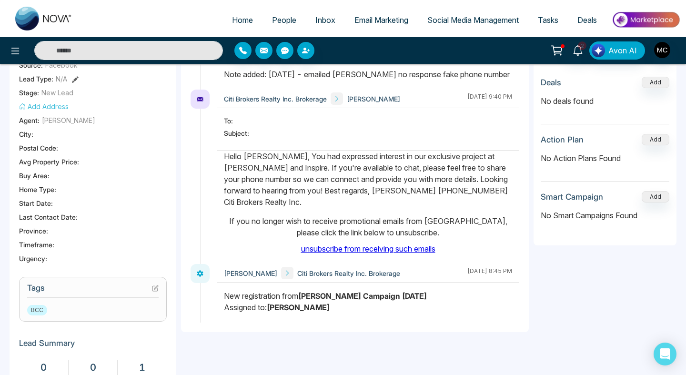
scroll to position [47, 0]
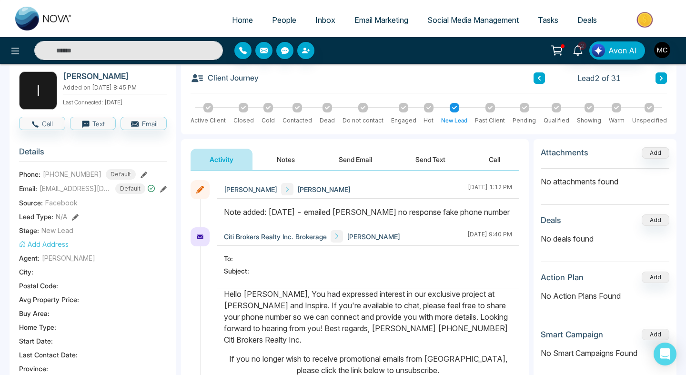
click at [275, 22] on span "People" at bounding box center [284, 20] width 24 height 10
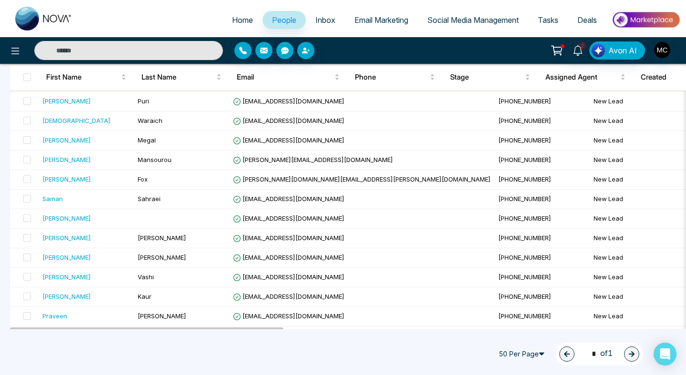
scroll to position [471, 0]
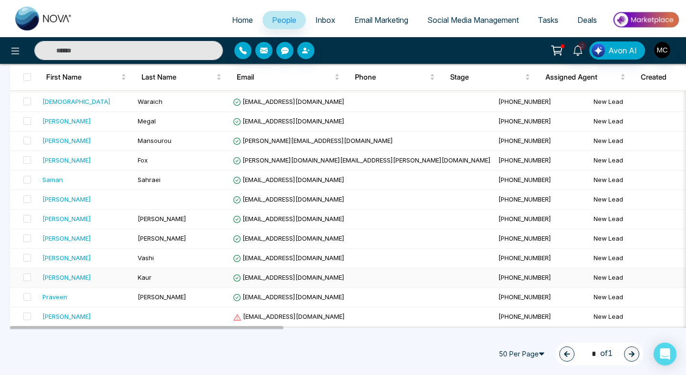
click at [178, 273] on td "Kaur" at bounding box center [181, 278] width 95 height 20
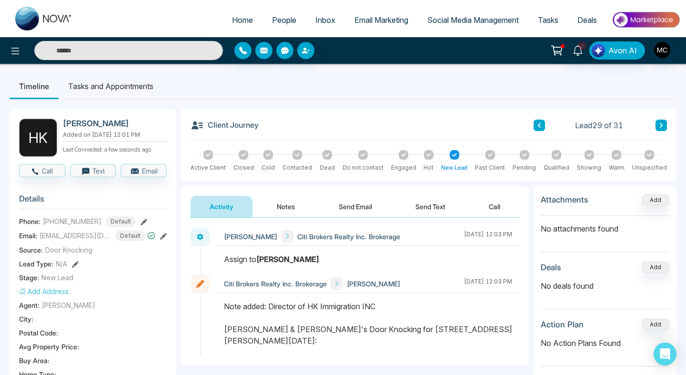
click at [241, 18] on span "Home" at bounding box center [242, 20] width 21 height 10
select select "*"
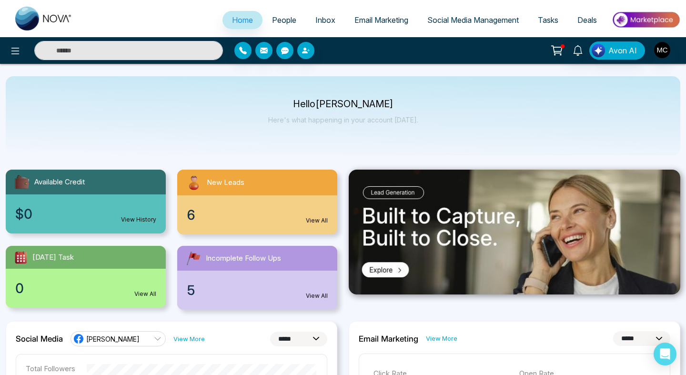
click at [273, 20] on span "People" at bounding box center [284, 20] width 24 height 10
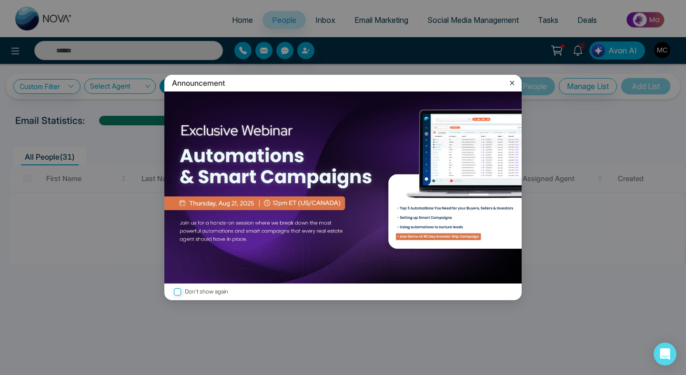
click at [514, 85] on icon at bounding box center [512, 83] width 10 height 10
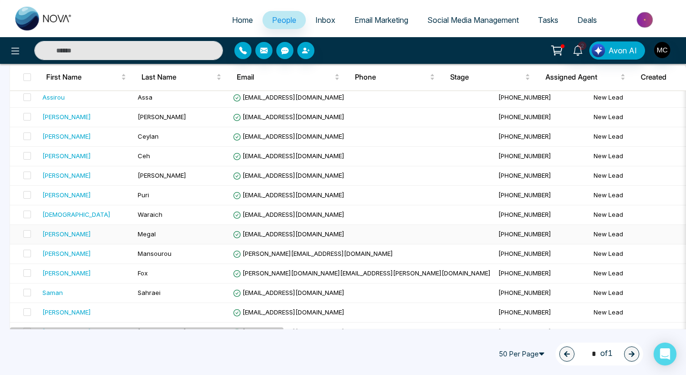
scroll to position [358, 0]
click at [292, 231] on span "[EMAIL_ADDRESS][DOMAIN_NAME]" at bounding box center [288, 234] width 111 height 8
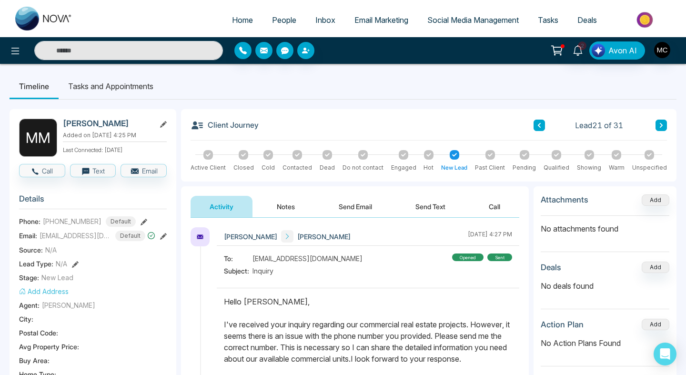
click at [238, 18] on span "Home" at bounding box center [242, 20] width 21 height 10
select select "*"
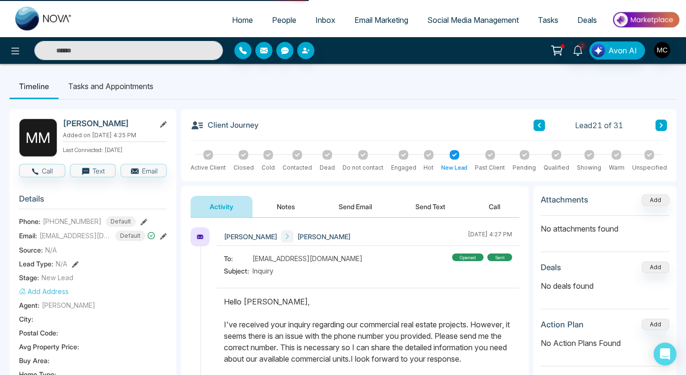
select select "*"
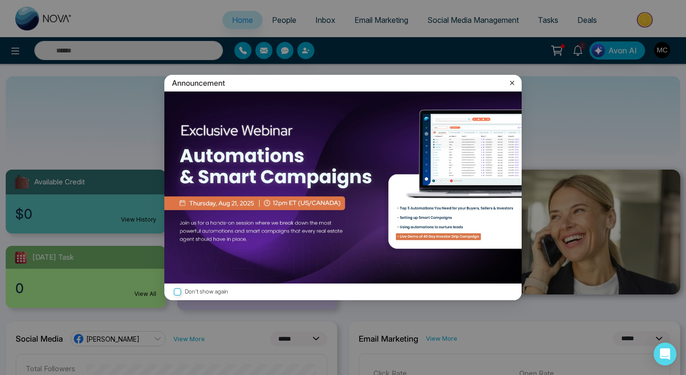
click at [509, 84] on icon at bounding box center [512, 83] width 10 height 10
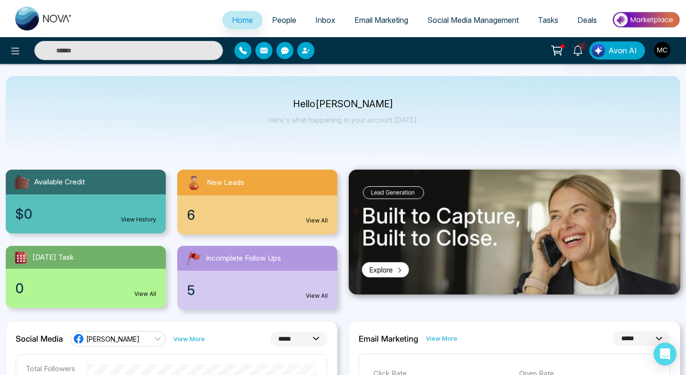
click at [297, 34] on ul "Home People Inbox Email Marketing Social Media Management Tasks Deals" at bounding box center [381, 21] width 598 height 26
click at [276, 18] on span "People" at bounding box center [284, 20] width 24 height 10
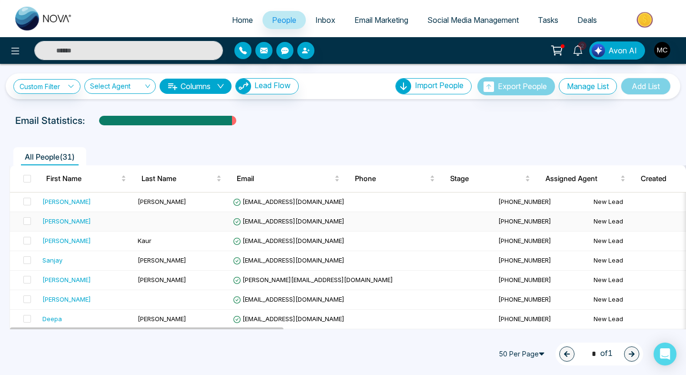
click at [106, 220] on div "[PERSON_NAME]" at bounding box center [86, 221] width 88 height 10
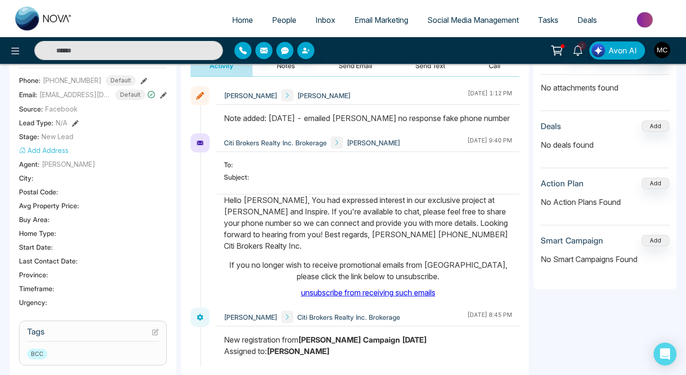
scroll to position [142, 0]
drag, startPoint x: 376, startPoint y: 241, endPoint x: 208, endPoint y: 192, distance: 175.5
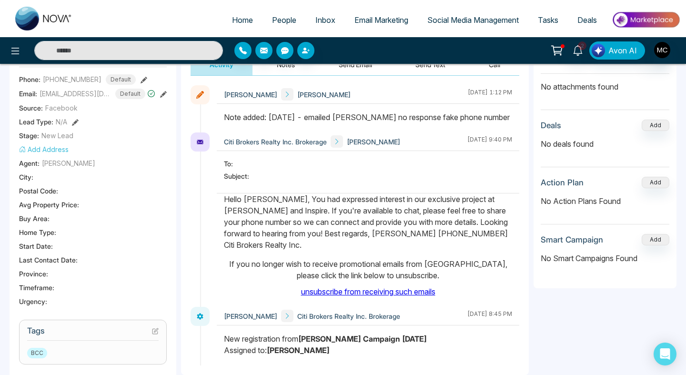
click at [208, 192] on div "Citi Brokers Realty Inc. Brokerage Inderjeet Singh August 15 2025 | 9:40 PM To:…" at bounding box center [354, 219] width 329 height 174
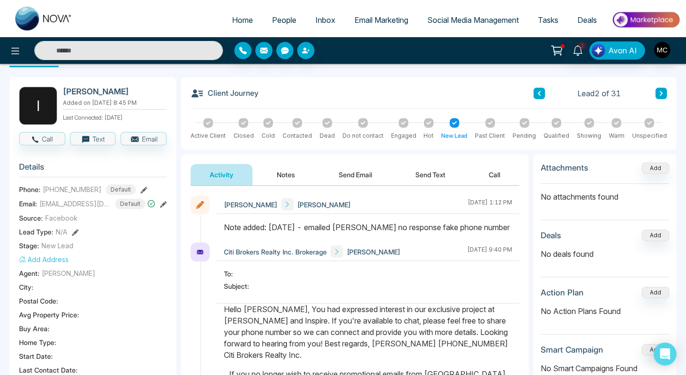
scroll to position [0, 0]
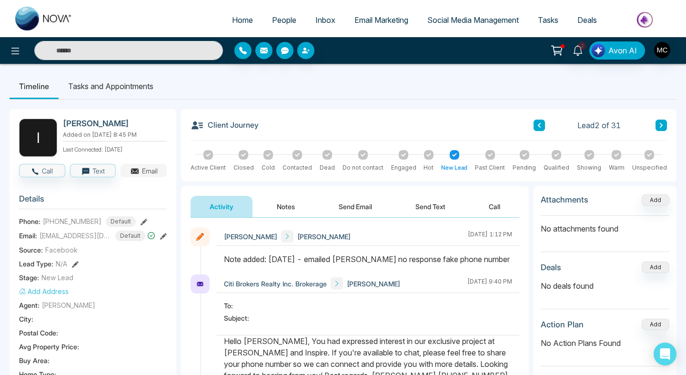
click at [135, 172] on icon "button" at bounding box center [135, 171] width 8 height 5
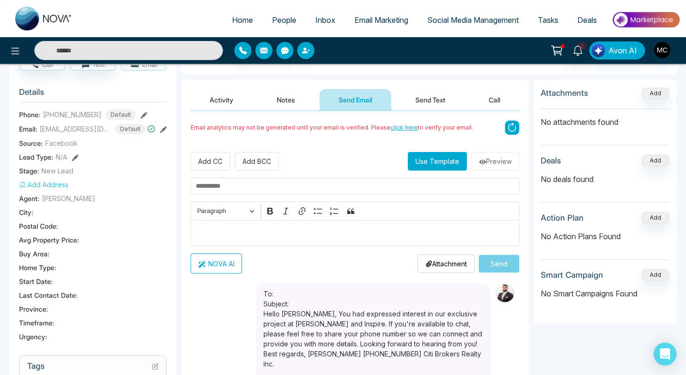
scroll to position [132, 0]
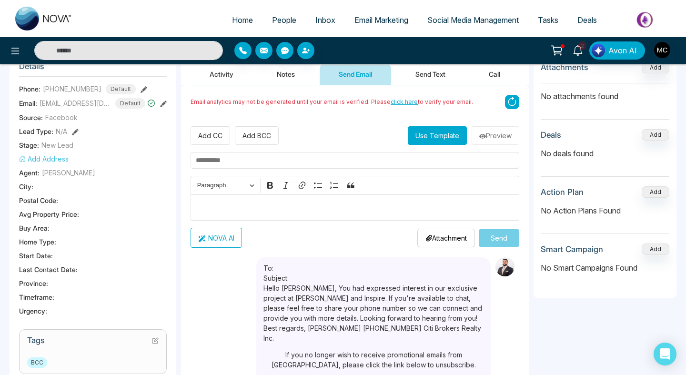
click at [303, 214] on div "Editor editing area: main" at bounding box center [354, 207] width 329 height 26
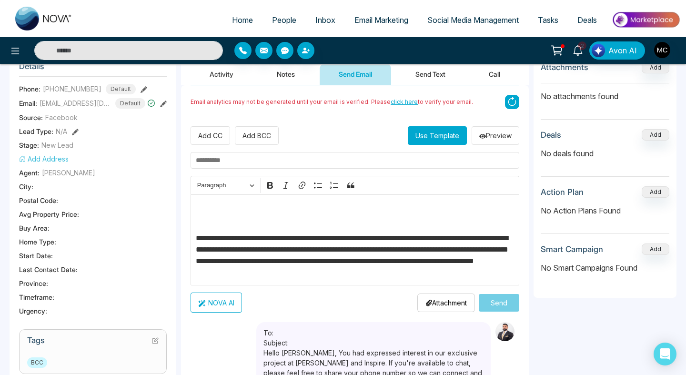
click at [303, 214] on p "Editor editing area: main" at bounding box center [355, 213] width 319 height 23
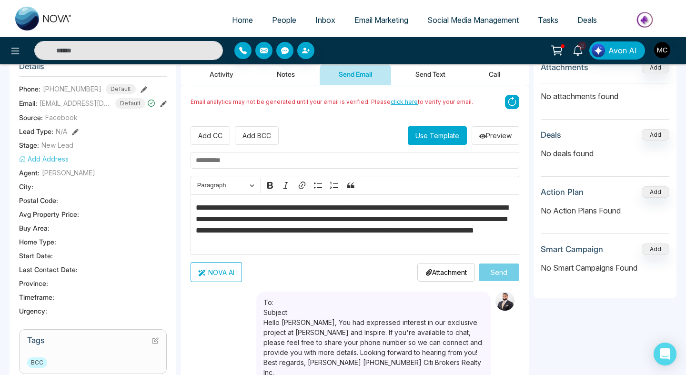
click at [248, 210] on p "**********" at bounding box center [355, 225] width 319 height 46
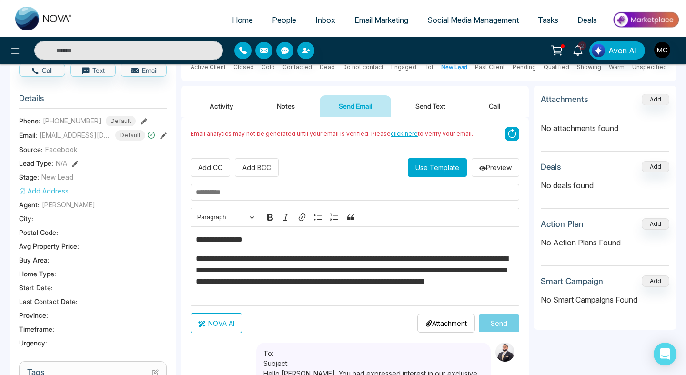
scroll to position [89, 0]
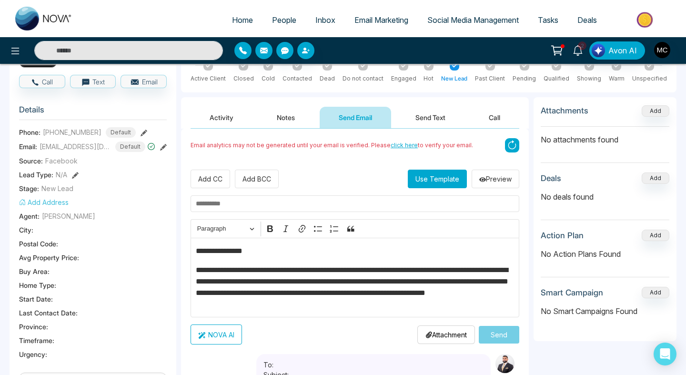
click at [264, 203] on input "text" at bounding box center [354, 203] width 329 height 17
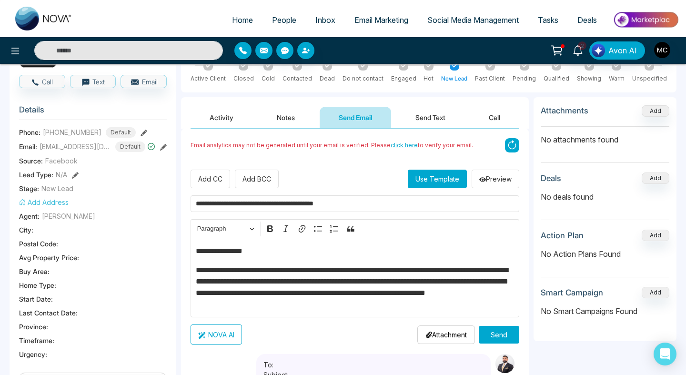
type input "**********"
click at [494, 340] on button "Send" at bounding box center [499, 335] width 40 height 18
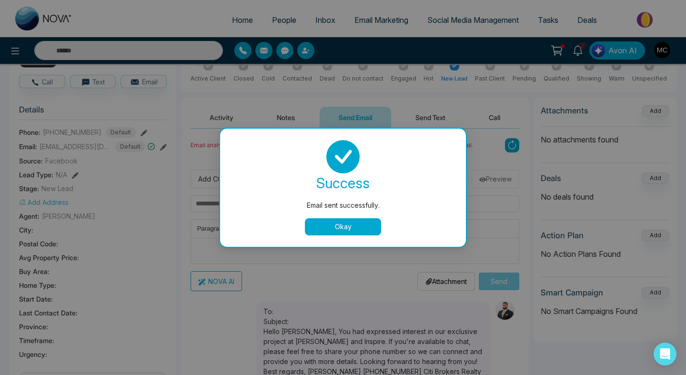
click at [327, 233] on button "Okay" at bounding box center [343, 226] width 76 height 17
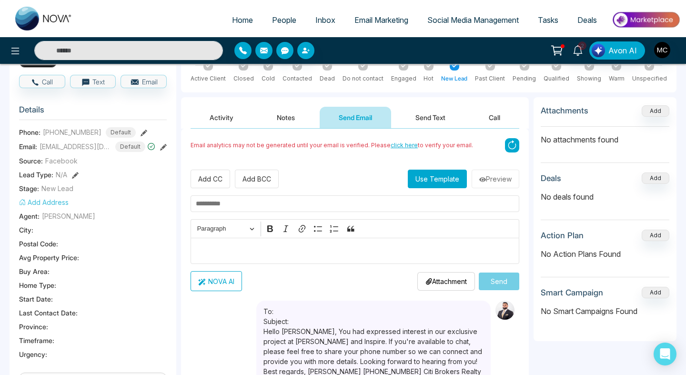
click at [398, 148] on span "click here" at bounding box center [403, 144] width 27 height 7
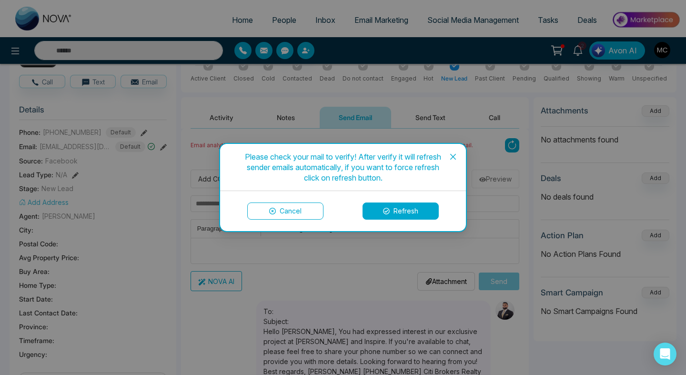
click at [406, 212] on button "Refresh" at bounding box center [400, 210] width 76 height 17
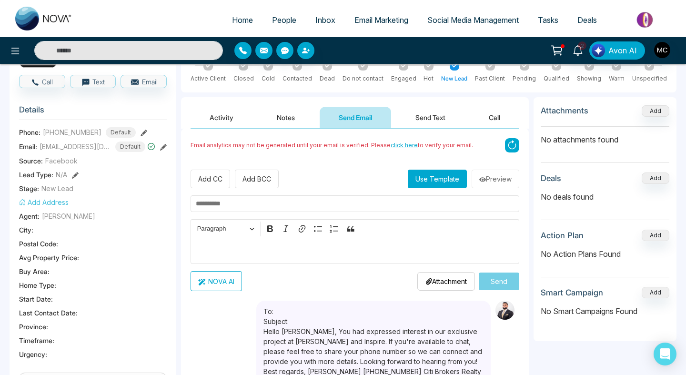
scroll to position [0, 0]
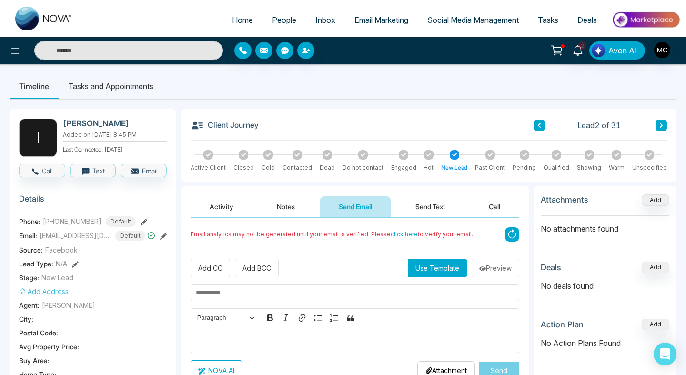
click at [240, 19] on span "Home" at bounding box center [242, 20] width 21 height 10
select select "*"
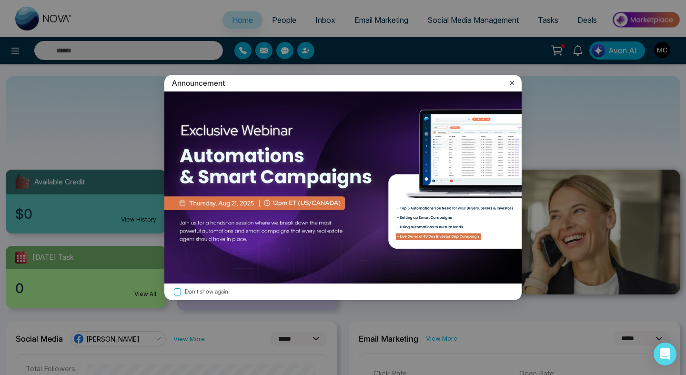
click at [283, 17] on div "Announcement Don't show again" at bounding box center [343, 187] width 686 height 375
click at [515, 83] on icon at bounding box center [512, 83] width 10 height 10
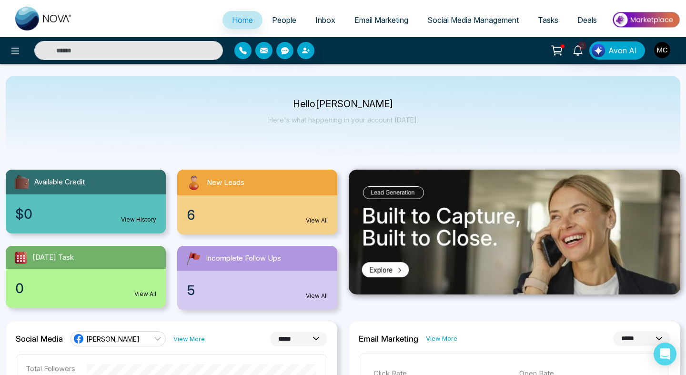
click at [281, 24] on span "People" at bounding box center [284, 20] width 24 height 10
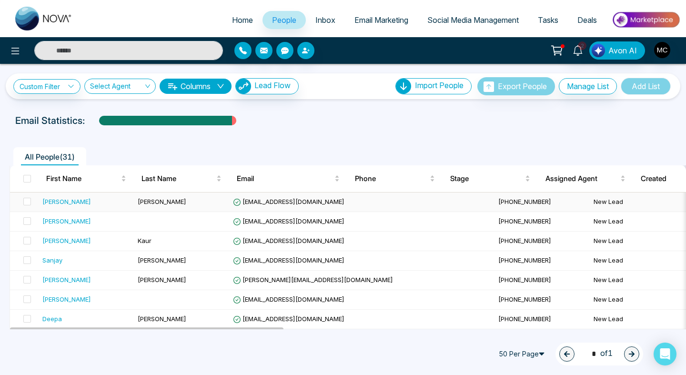
click at [95, 202] on div "[PERSON_NAME]" at bounding box center [86, 202] width 88 height 10
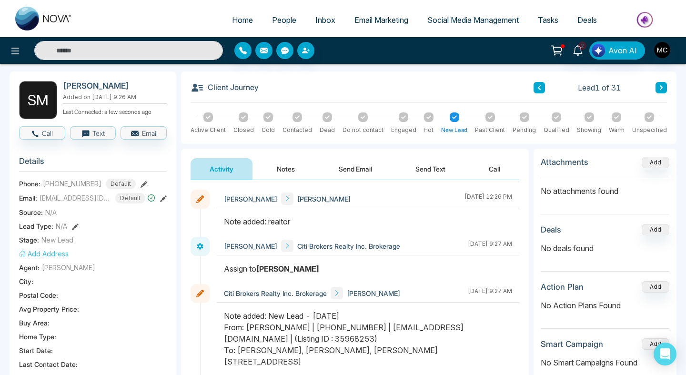
scroll to position [3, 0]
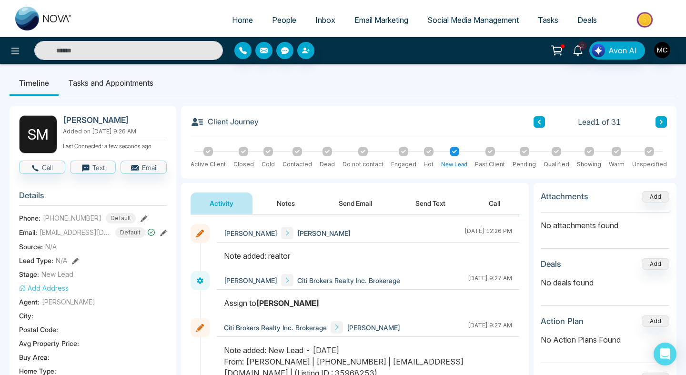
click at [238, 17] on span "Home" at bounding box center [242, 20] width 21 height 10
select select "*"
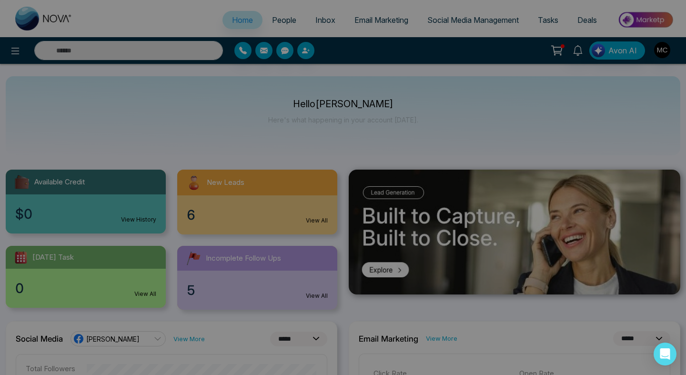
click at [275, 22] on div "Announcement Don't show again" at bounding box center [343, 187] width 686 height 375
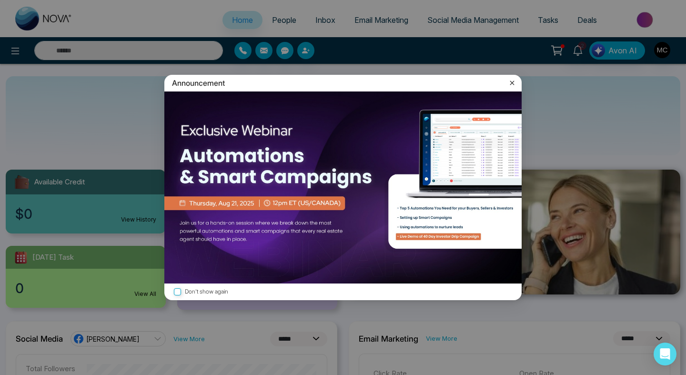
click at [513, 83] on icon at bounding box center [512, 82] width 4 height 4
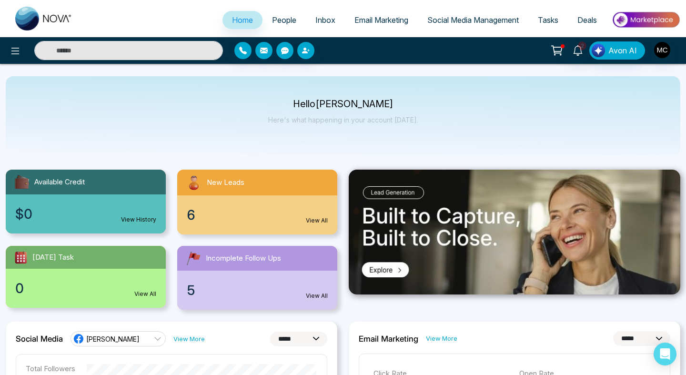
click at [272, 18] on span "People" at bounding box center [284, 20] width 24 height 10
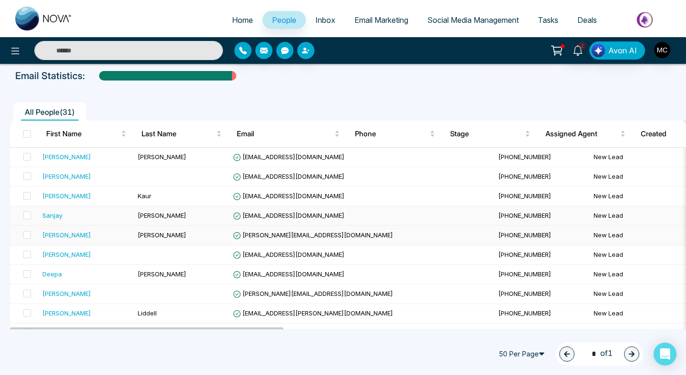
scroll to position [54, 0]
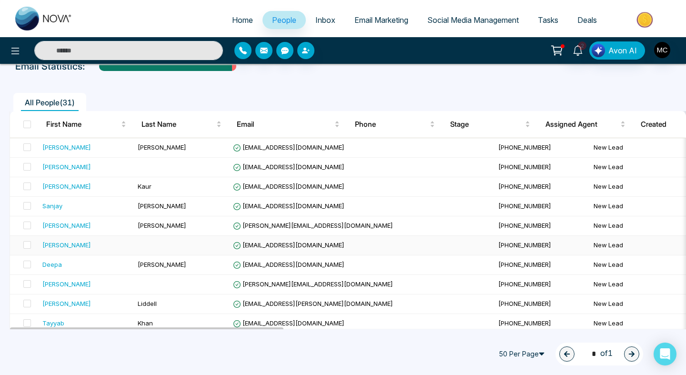
click at [99, 245] on div "[PERSON_NAME]" at bounding box center [86, 245] width 88 height 10
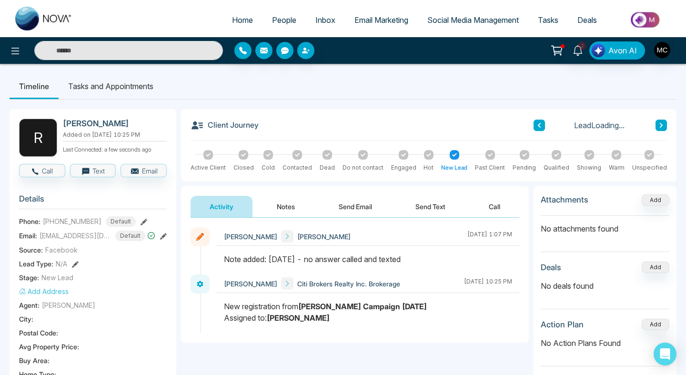
click at [79, 219] on span "[PHONE_NUMBER]" at bounding box center [72, 221] width 59 height 10
copy span "14378984441"
click at [146, 174] on button "Email" at bounding box center [143, 170] width 46 height 13
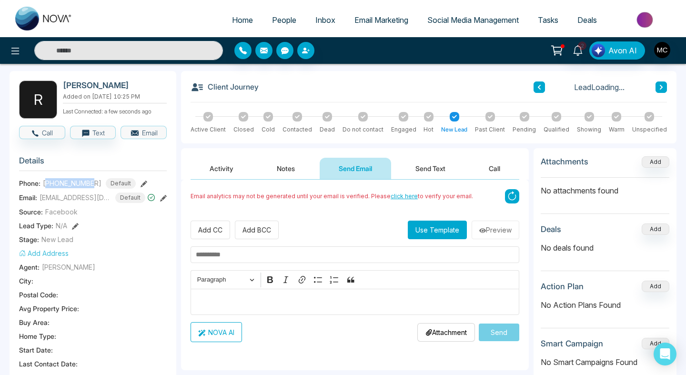
scroll to position [107, 0]
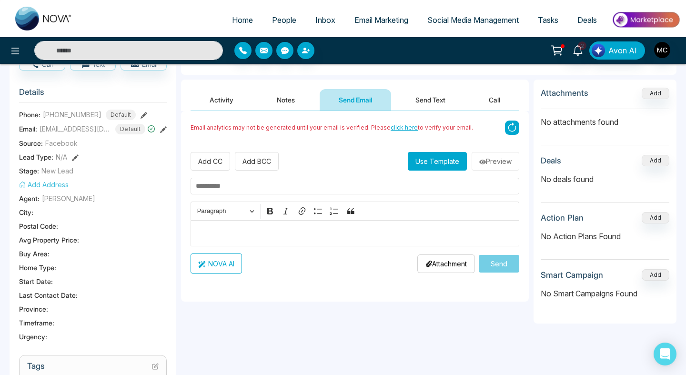
click at [254, 234] on p "Editor editing area: main" at bounding box center [355, 233] width 319 height 11
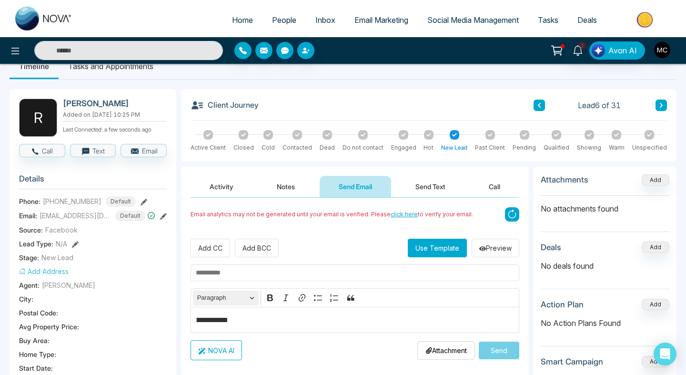
scroll to position [0, 0]
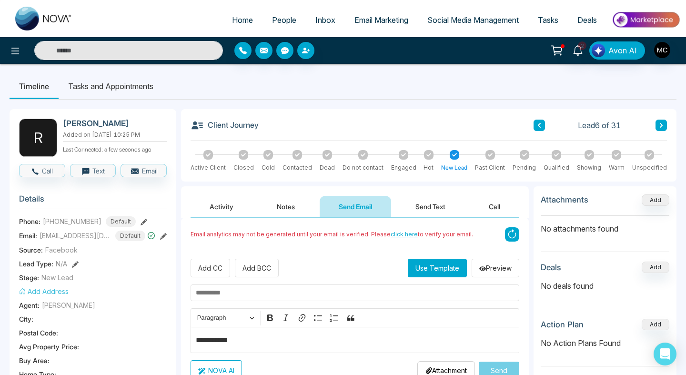
click at [239, 17] on span "Home" at bounding box center [242, 20] width 21 height 10
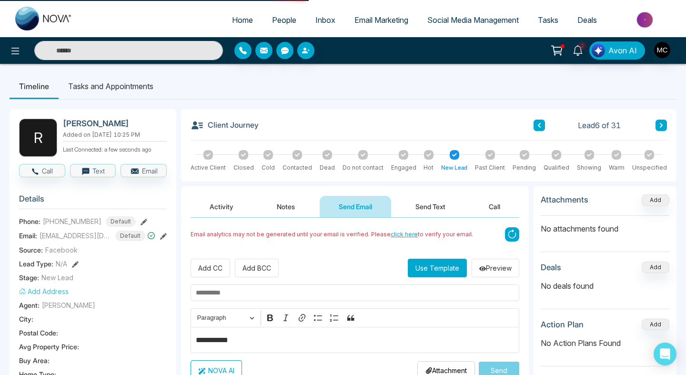
select select "*"
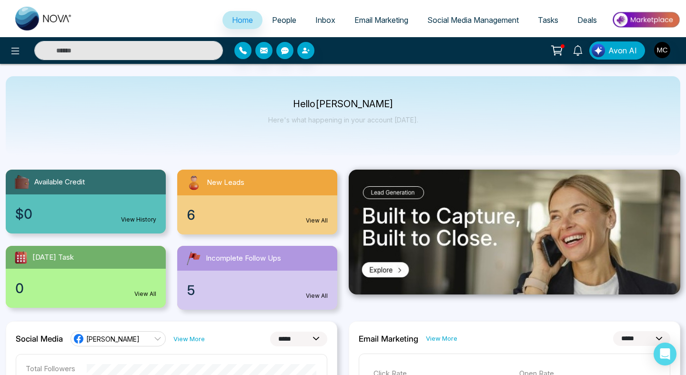
click at [277, 20] on span "People" at bounding box center [284, 20] width 24 height 10
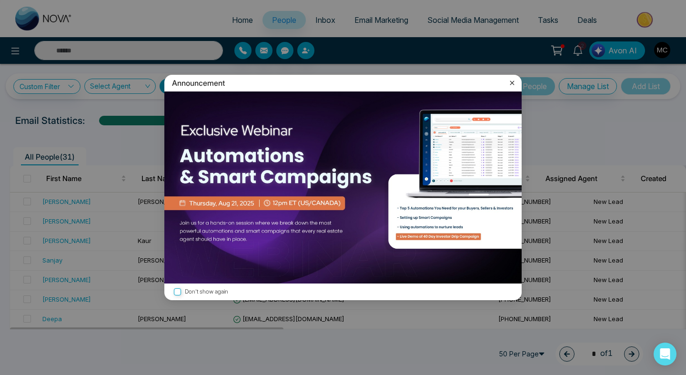
click at [513, 90] on div "Announcement" at bounding box center [342, 83] width 357 height 17
click at [513, 87] on icon at bounding box center [512, 83] width 10 height 10
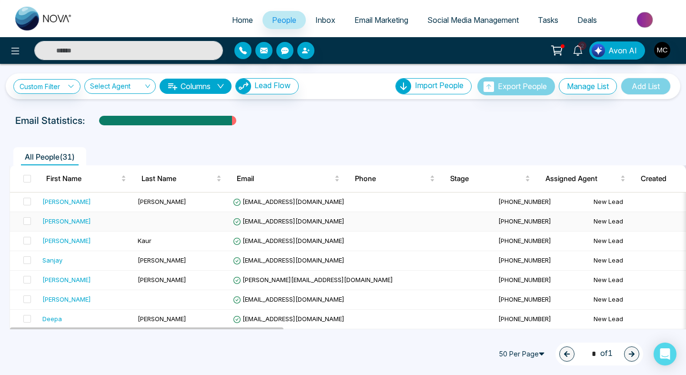
click at [110, 220] on div "[PERSON_NAME]" at bounding box center [86, 221] width 88 height 10
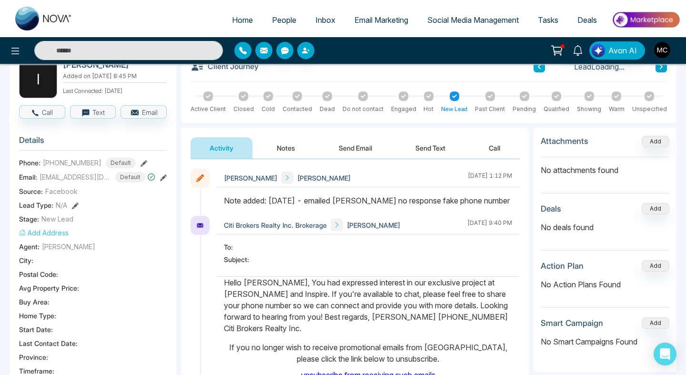
scroll to position [63, 0]
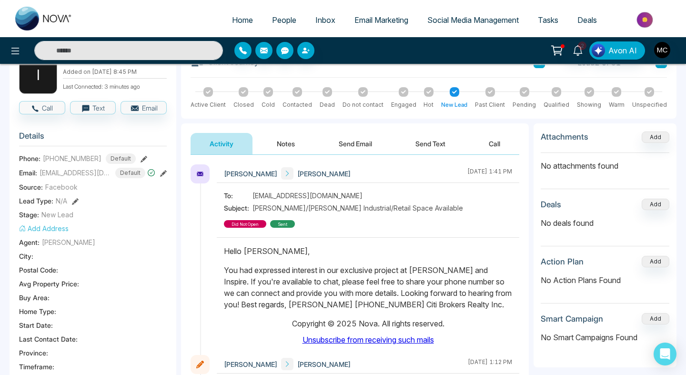
drag, startPoint x: 224, startPoint y: 237, endPoint x: 480, endPoint y: 296, distance: 262.3
click at [480, 296] on div "Hello Inderjeet, You had expressed interest in our exclusive project at Dixie a…" at bounding box center [368, 295] width 288 height 100
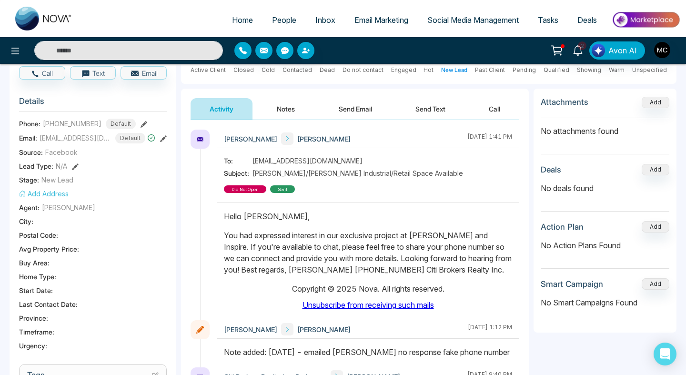
scroll to position [67, 0]
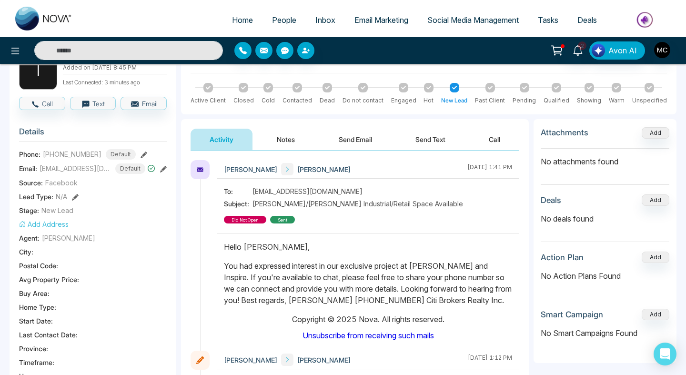
click at [231, 13] on link "Home" at bounding box center [242, 20] width 40 height 18
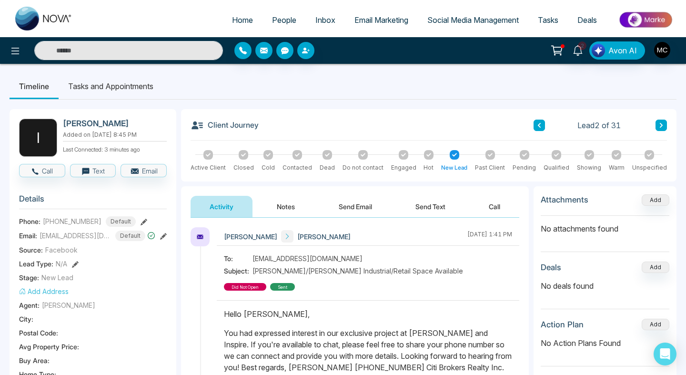
select select "*"
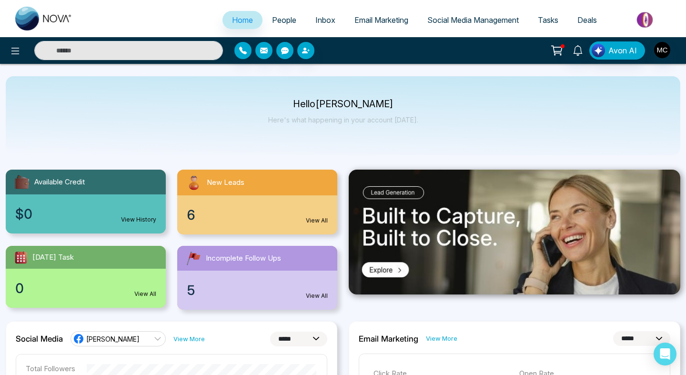
click at [275, 11] on link "People" at bounding box center [283, 20] width 43 height 18
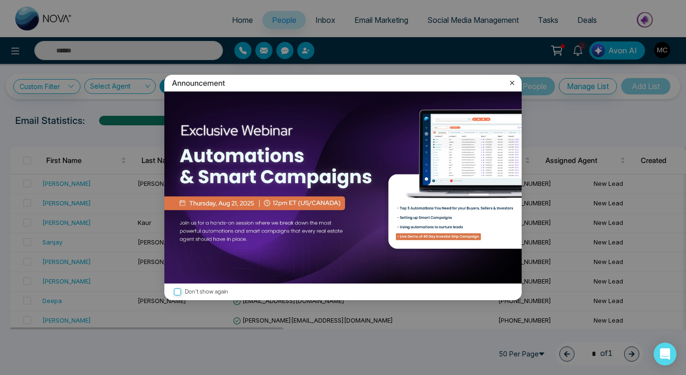
click at [505, 83] on div "Announcement" at bounding box center [342, 83] width 357 height 17
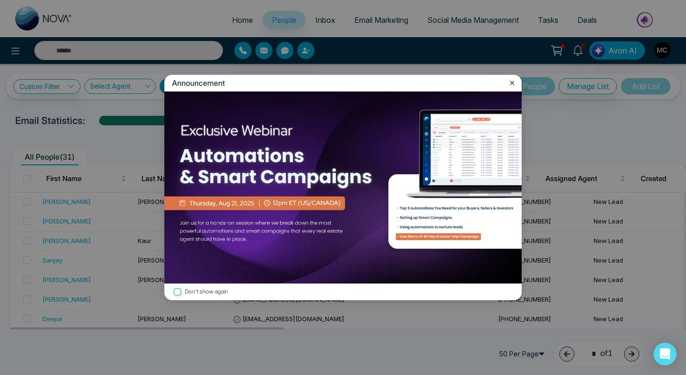
click at [512, 83] on icon at bounding box center [512, 82] width 4 height 4
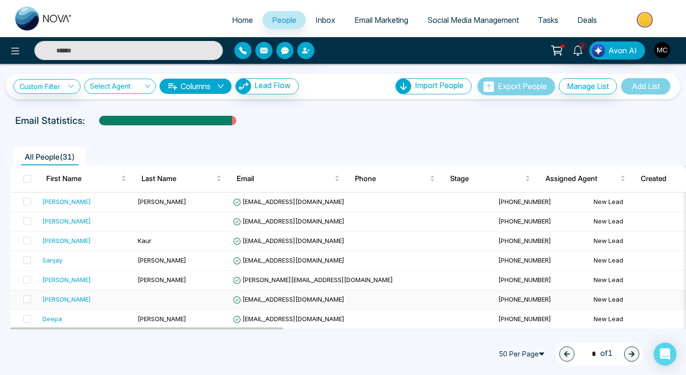
click at [58, 300] on div "[PERSON_NAME]" at bounding box center [66, 299] width 49 height 10
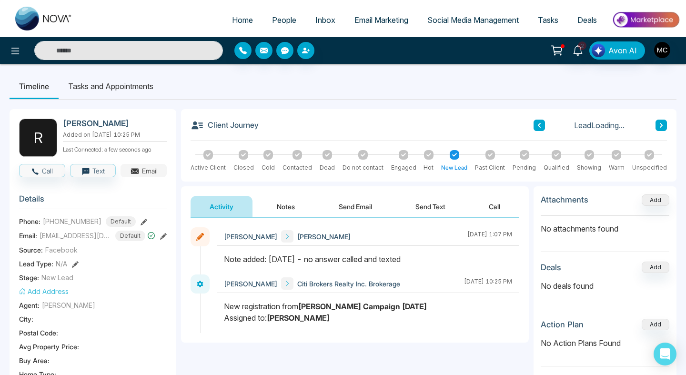
click at [146, 175] on button "Email" at bounding box center [143, 170] width 46 height 13
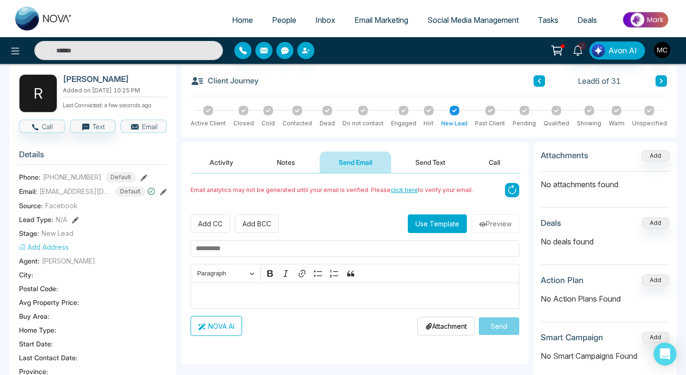
scroll to position [108, 0]
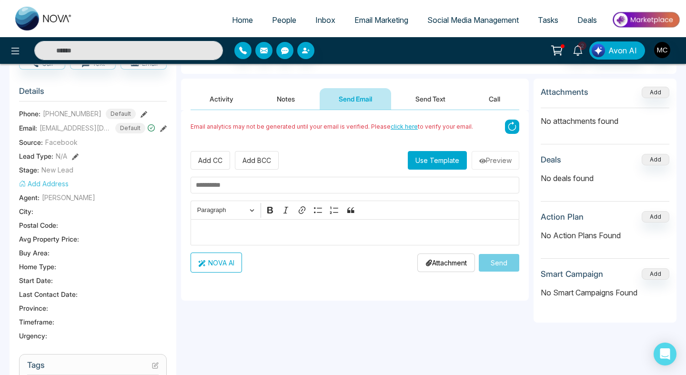
click at [261, 225] on div "Editor editing area: main" at bounding box center [354, 232] width 329 height 26
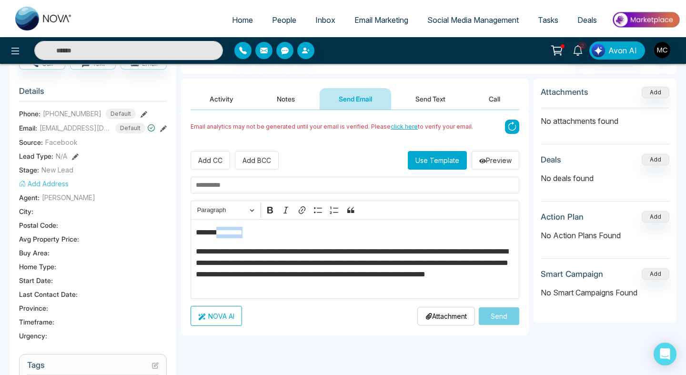
drag, startPoint x: 250, startPoint y: 236, endPoint x: 220, endPoint y: 230, distance: 30.5
click at [220, 230] on p "**********" at bounding box center [355, 232] width 319 height 11
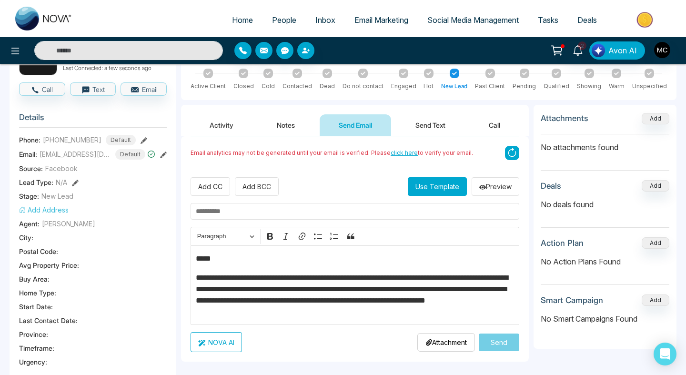
scroll to position [122, 0]
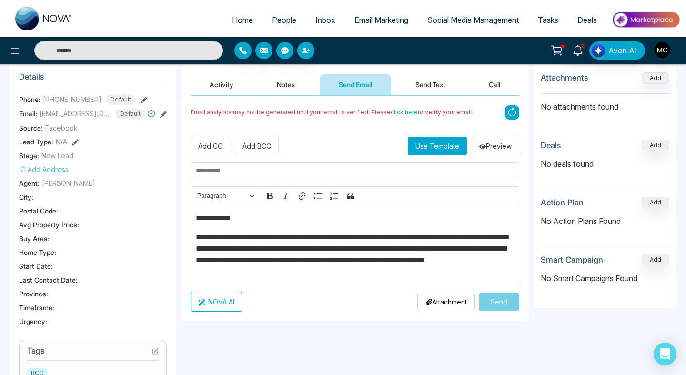
click at [301, 169] on input "text" at bounding box center [354, 170] width 329 height 17
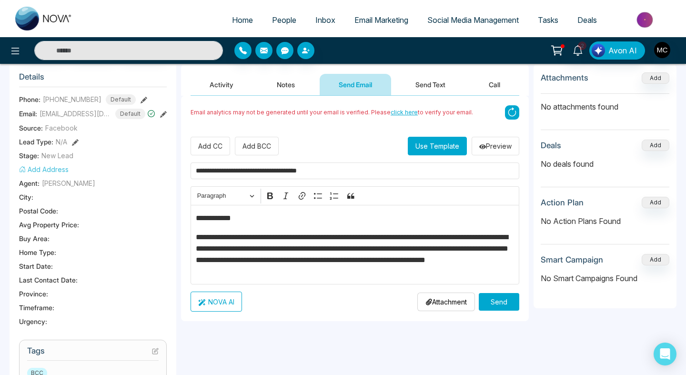
type input "**********"
drag, startPoint x: 349, startPoint y: 247, endPoint x: 502, endPoint y: 253, distance: 153.4
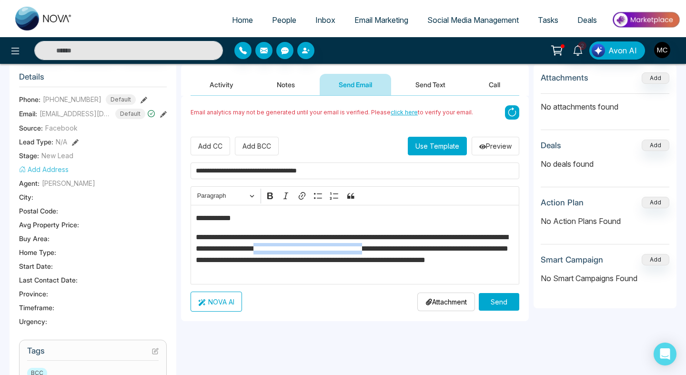
click at [502, 253] on p "**********" at bounding box center [355, 254] width 319 height 46
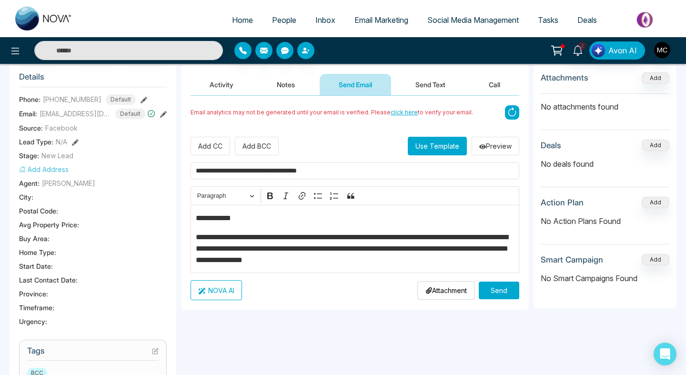
click at [258, 248] on p "**********" at bounding box center [355, 248] width 319 height 34
drag, startPoint x: 266, startPoint y: 251, endPoint x: 254, endPoint y: 250, distance: 12.4
click at [254, 250] on p "**********" at bounding box center [355, 248] width 319 height 34
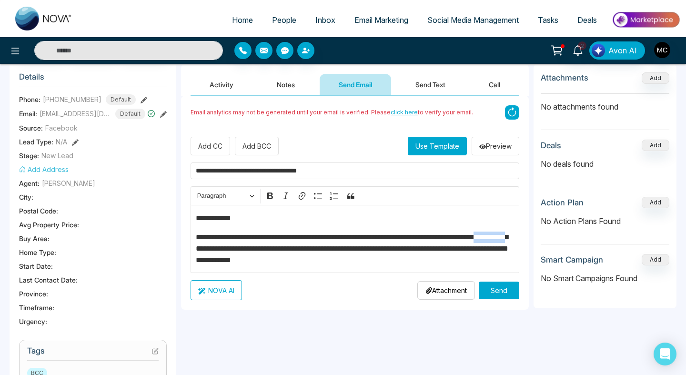
click at [270, 246] on p "**********" at bounding box center [355, 248] width 319 height 34
click at [250, 249] on p "**********" at bounding box center [355, 248] width 319 height 34
drag, startPoint x: 253, startPoint y: 250, endPoint x: 360, endPoint y: 250, distance: 107.6
click at [360, 250] on p "**********" at bounding box center [355, 248] width 319 height 34
click at [512, 297] on button "Send" at bounding box center [499, 290] width 40 height 18
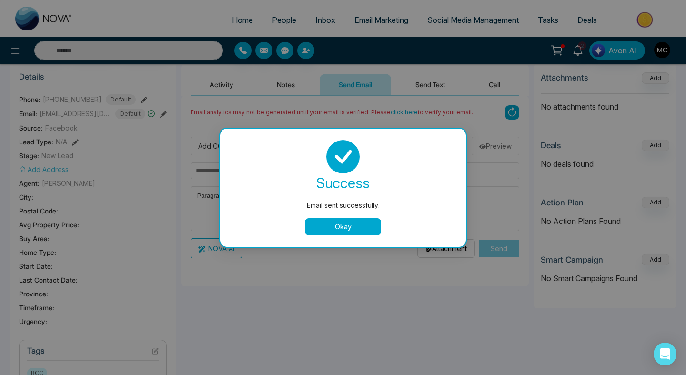
click at [321, 224] on button "Okay" at bounding box center [343, 226] width 76 height 17
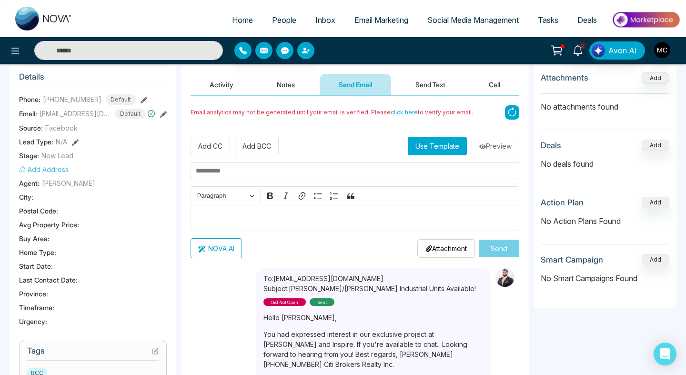
click at [234, 20] on span "Home" at bounding box center [242, 20] width 21 height 10
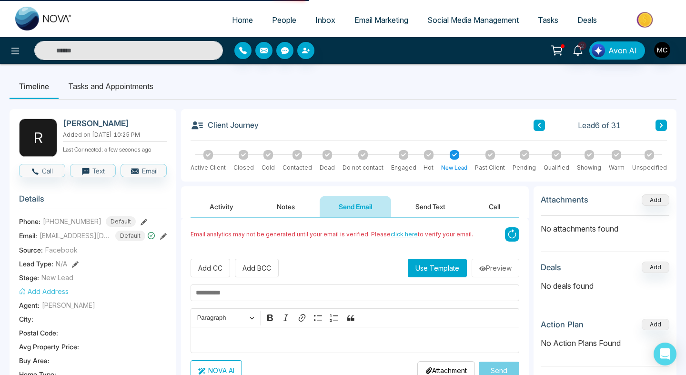
select select "*"
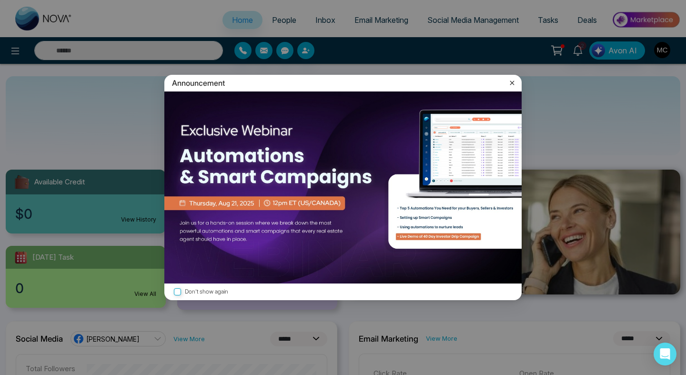
click at [513, 81] on icon at bounding box center [512, 83] width 10 height 10
